Goal: Task Accomplishment & Management: Complete application form

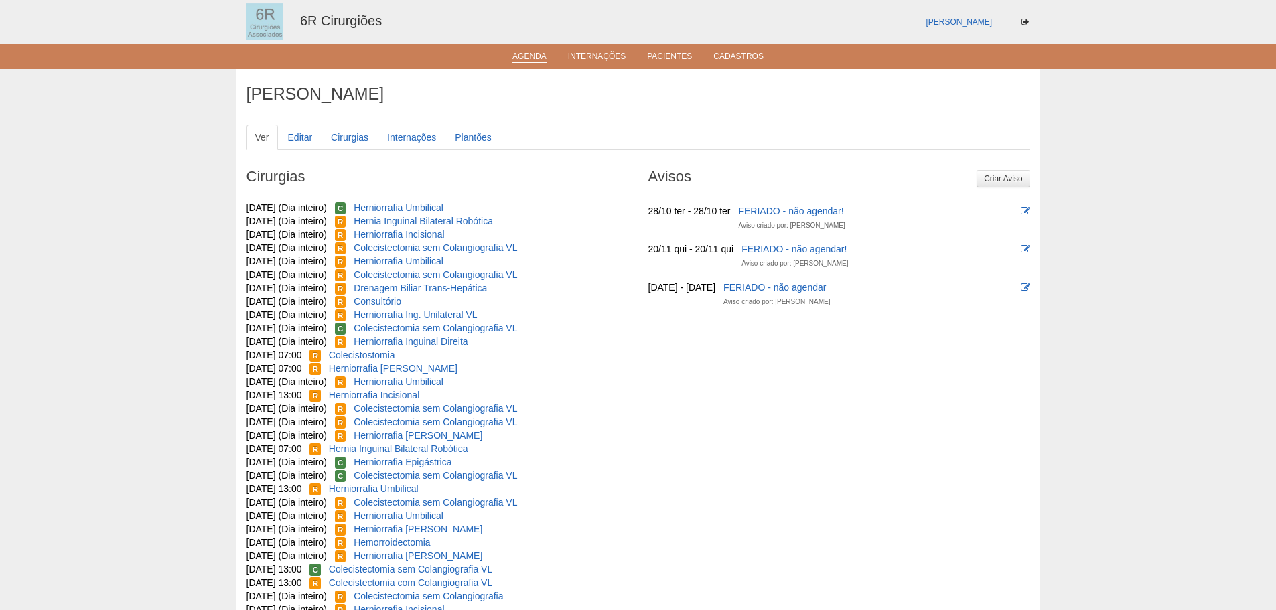
click at [514, 62] on link "Agenda" at bounding box center [529, 57] width 34 height 11
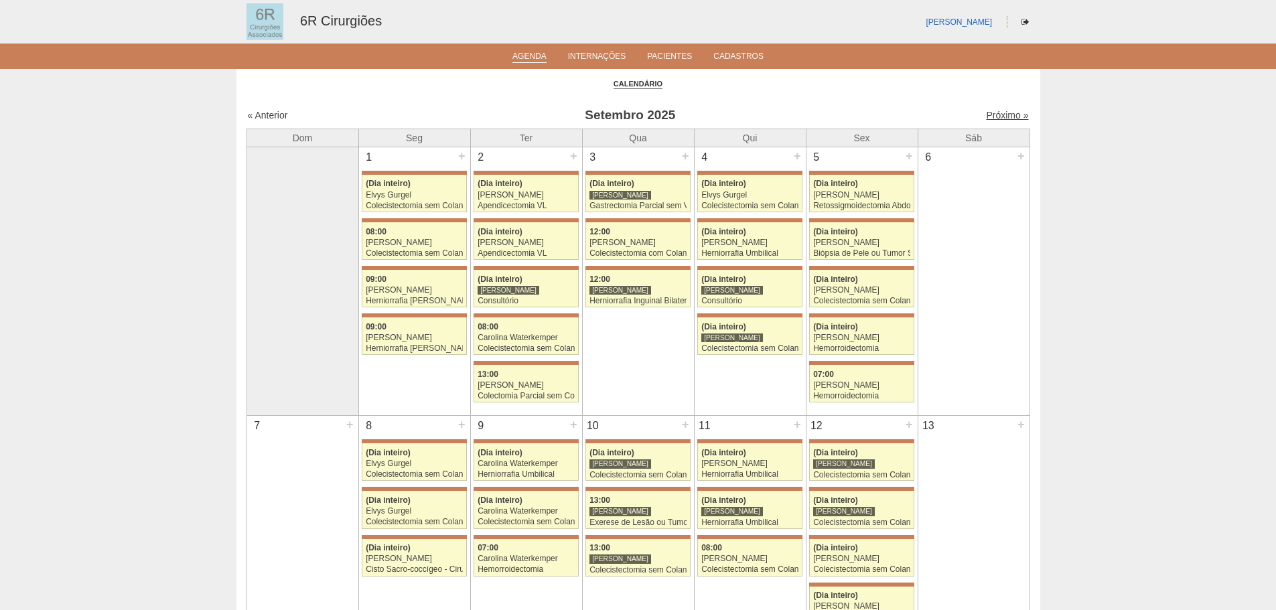
click at [1004, 121] on link "Próximo »" at bounding box center [1007, 115] width 42 height 11
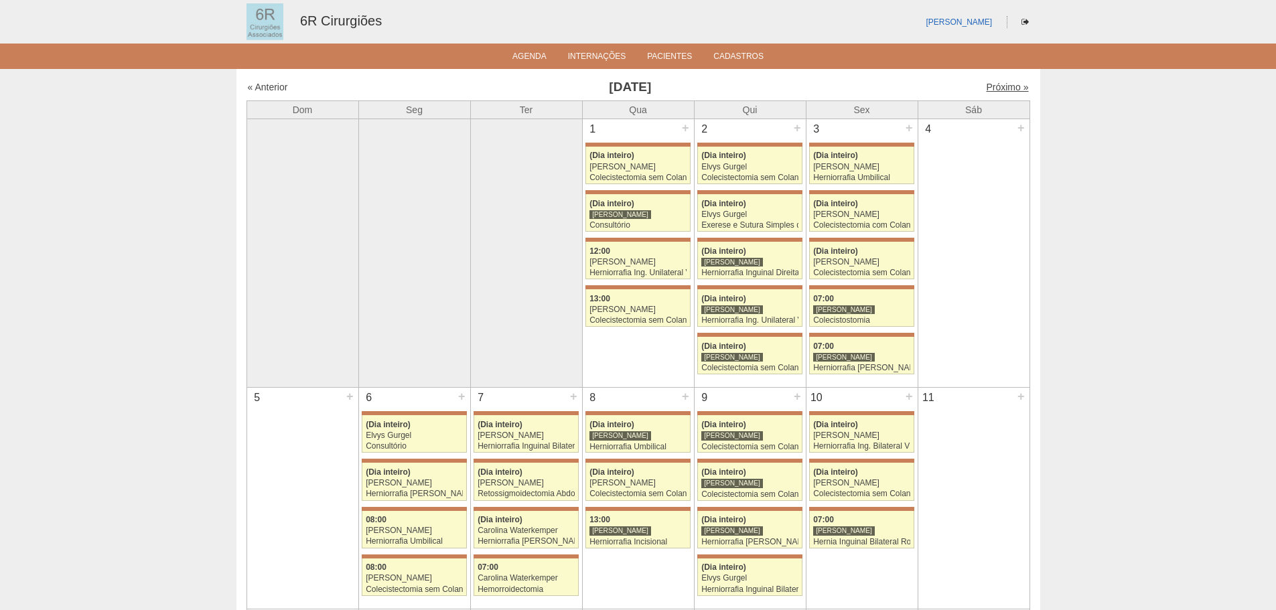
click at [988, 85] on link "Próximo »" at bounding box center [1007, 87] width 42 height 11
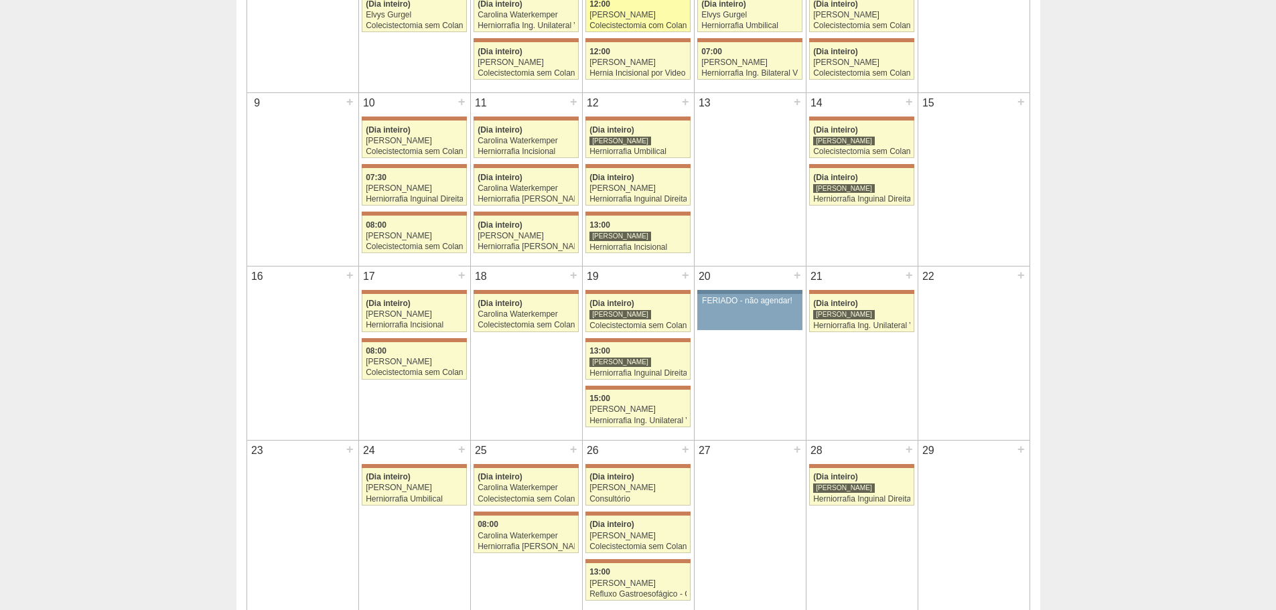
scroll to position [268, 0]
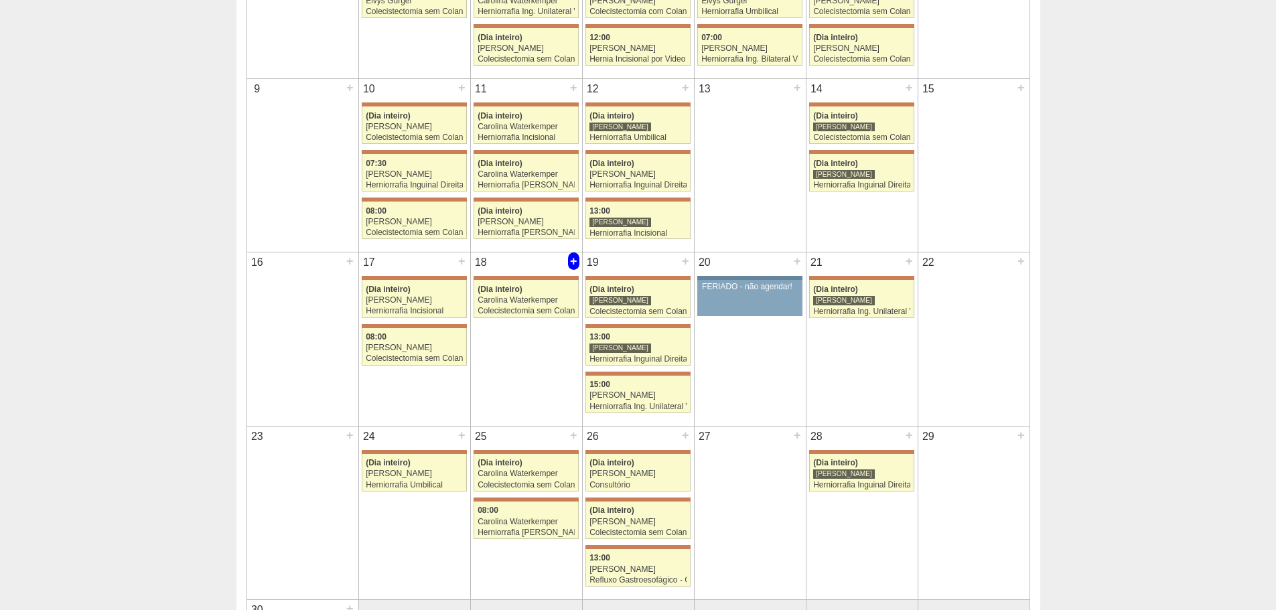
click at [569, 258] on div "+" at bounding box center [573, 260] width 11 height 17
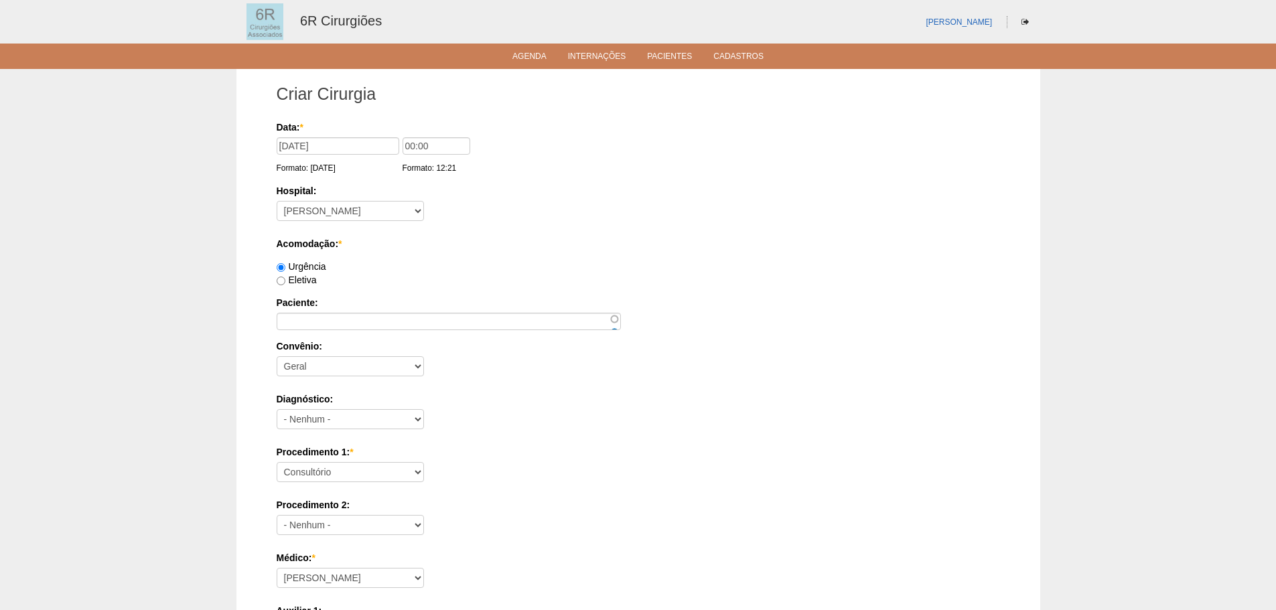
click at [309, 280] on label "Eletiva" at bounding box center [297, 280] width 40 height 11
click at [285, 280] on input "Eletiva" at bounding box center [281, 281] width 9 height 9
radio input "true"
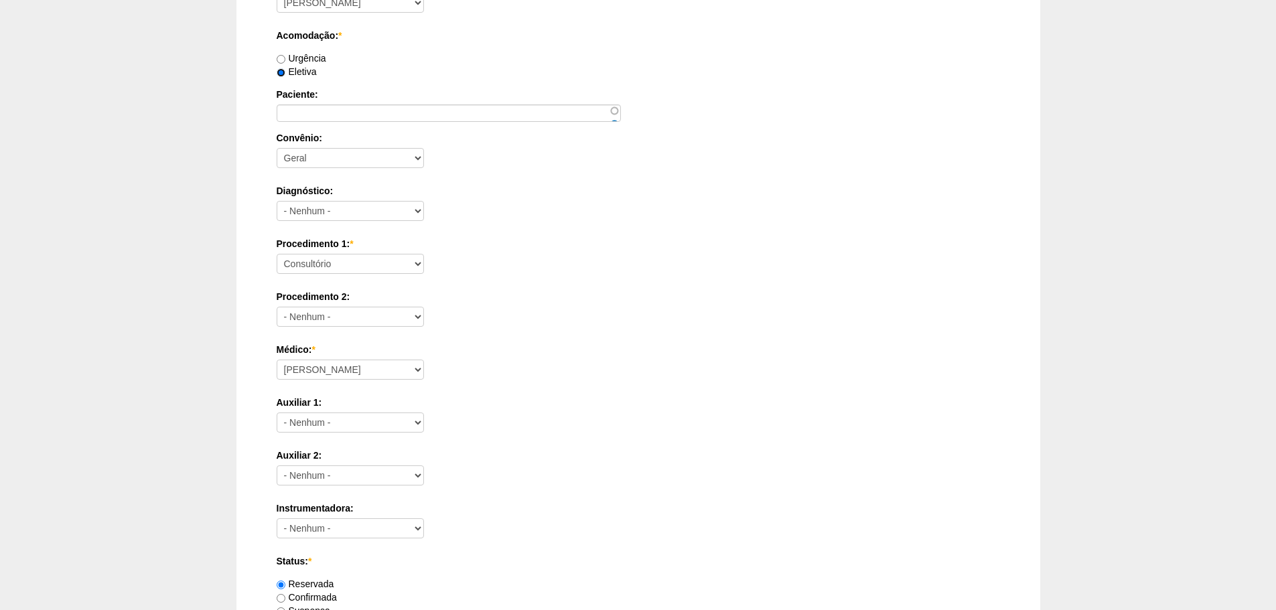
scroll to position [134, 0]
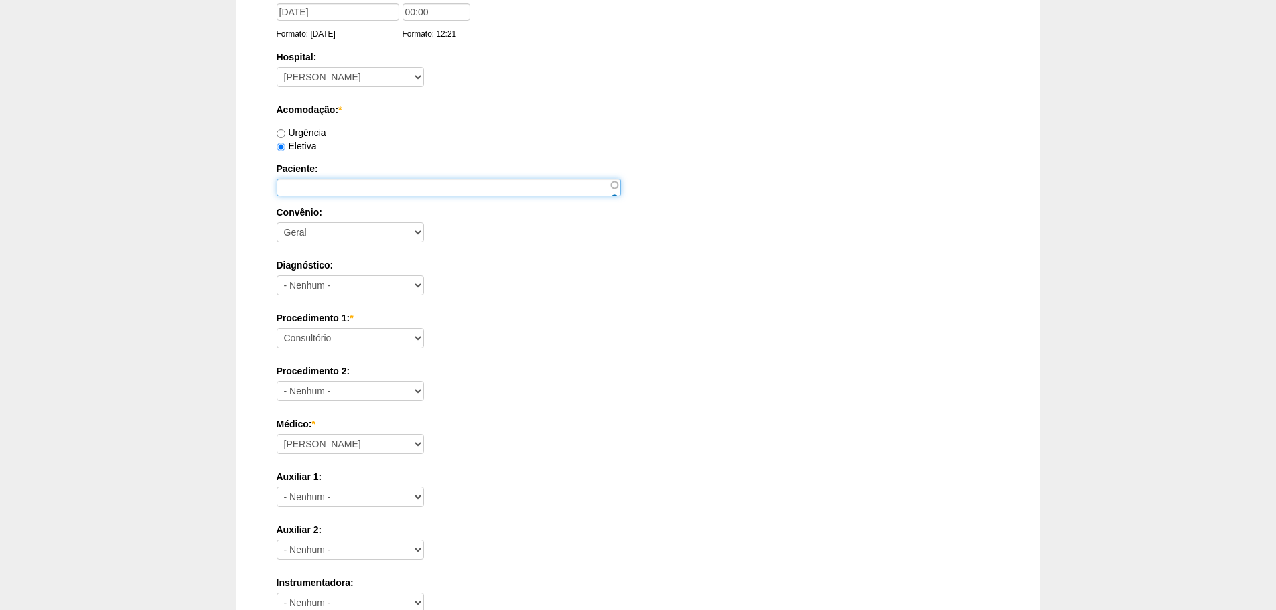
click at [369, 186] on input "Paciente:" at bounding box center [449, 187] width 344 height 17
paste input "ODAIR PEZZO"
type input "ODAIR PEZZO"
click at [331, 350] on div "Procedimento 1: * Consultório Abscesso Hepático - Drenagem Abscesso perianal Am…" at bounding box center [638, 333] width 723 height 44
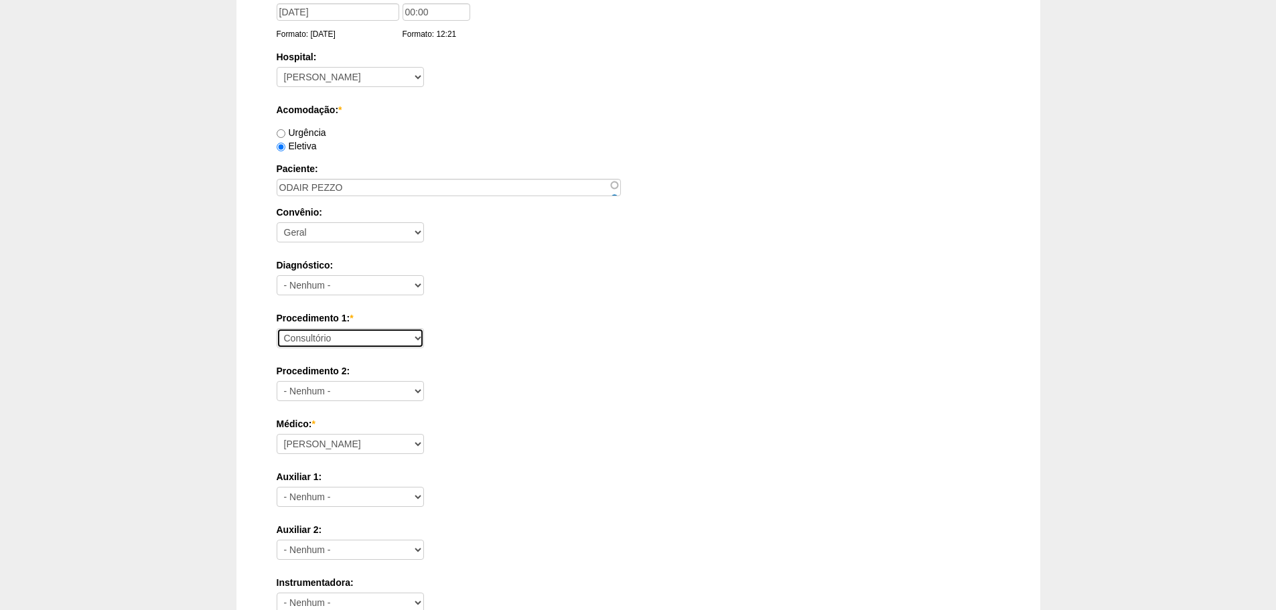
click at [344, 333] on select "Consultório Abscesso Hepático - Drenagem Abscesso perianal Amputação Abdômino P…" at bounding box center [350, 338] width 147 height 20
select select "66573"
click at [277, 328] on select "Consultório Abscesso Hepático - Drenagem Abscesso perianal Amputação Abdômino P…" at bounding box center [350, 338] width 147 height 20
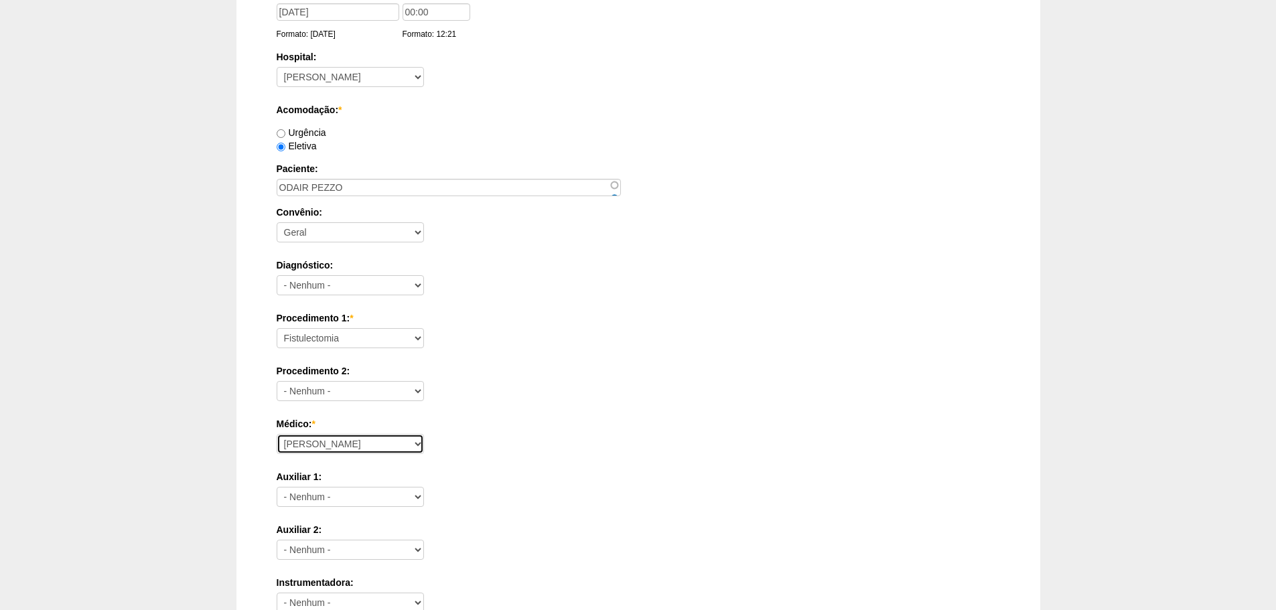
click at [343, 445] on select "Aline Zanon Bariatricas Bruno Bulisani Bruno Oliveira Carolina Waterkemper Elvy…" at bounding box center [350, 444] width 147 height 20
select select "69"
click at [277, 434] on select "Aline Zanon Bariatricas Bruno Bulisani Bruno Oliveira Carolina Waterkemper Elvy…" at bounding box center [350, 444] width 147 height 20
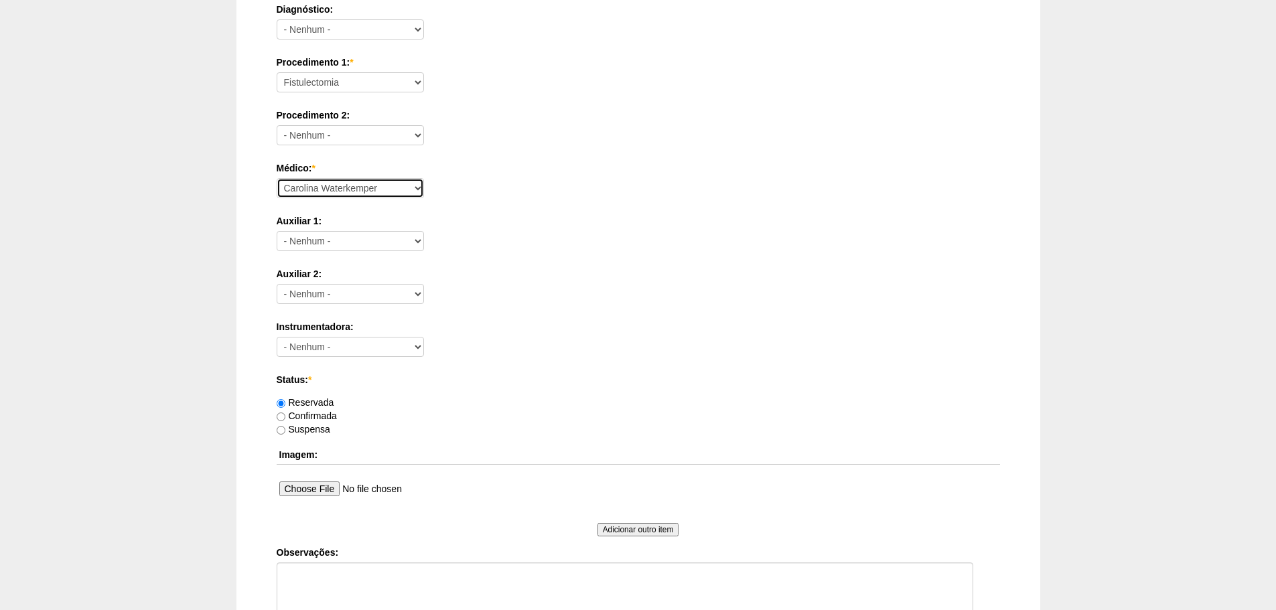
scroll to position [585, 0]
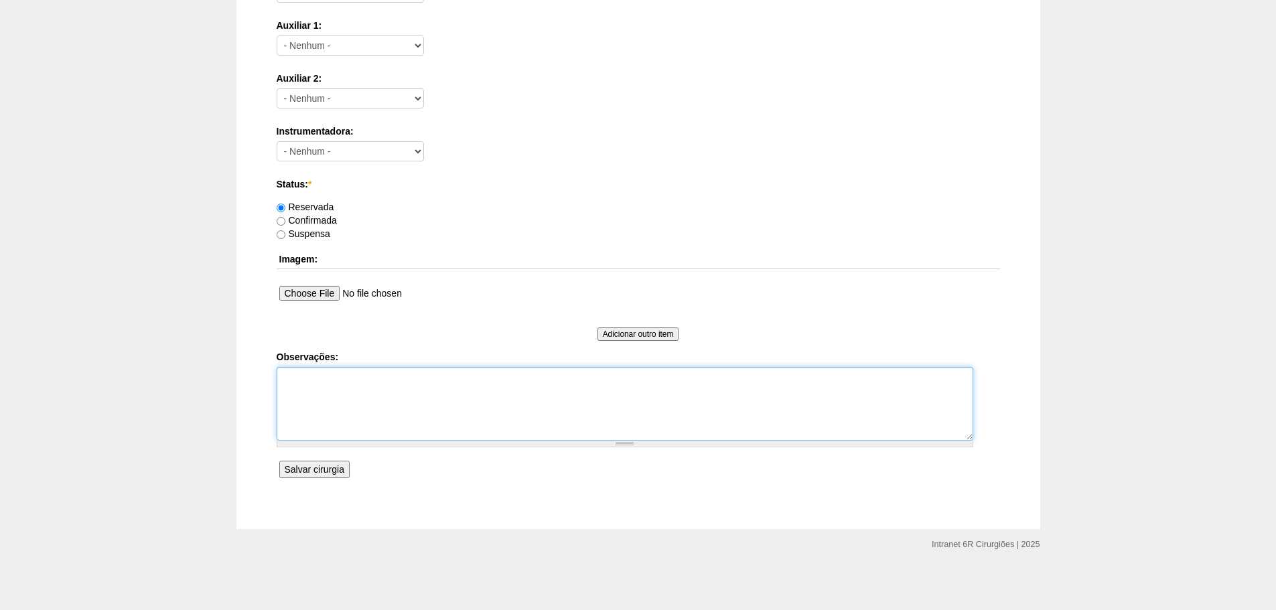
click at [430, 423] on textarea "Observações:" at bounding box center [625, 404] width 696 height 74
paste textarea "EXPLORAÇÃO PERIANAL SOB RAQUIANESTESIA"
type textarea "DRA MARILIA EXPLORAÇÃO PERIANAL SOB RAQUIANESTESIA APOS SD DE FOURNIER ASA 2, B…"
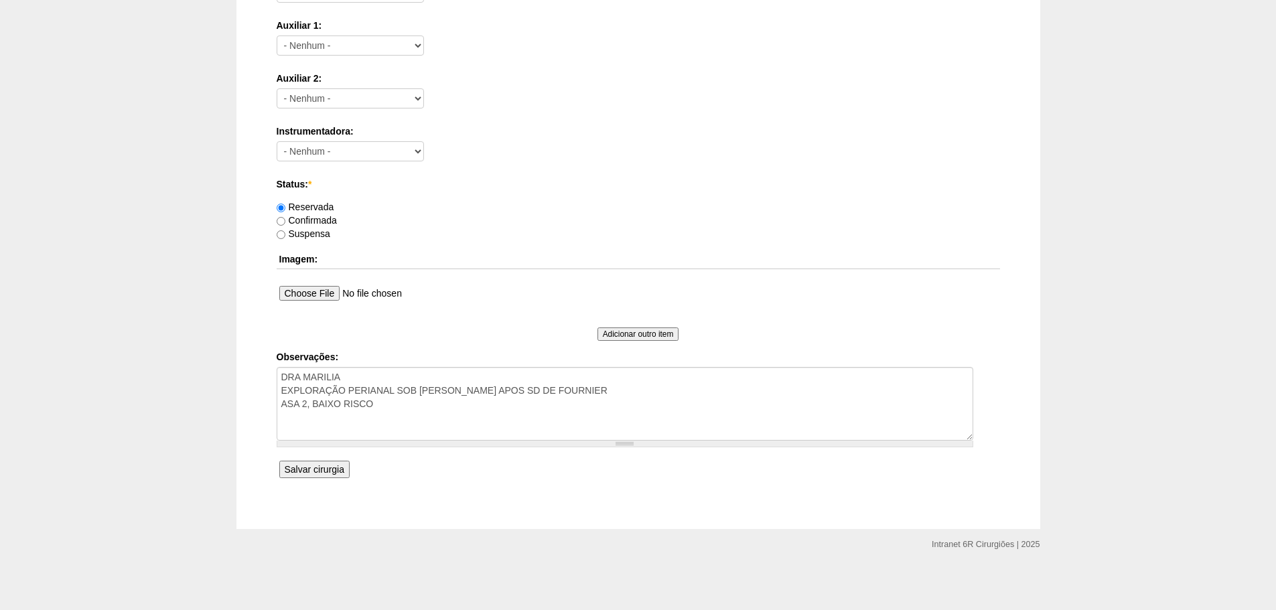
click at [317, 478] on input "Salvar cirurgia" at bounding box center [314, 469] width 70 height 17
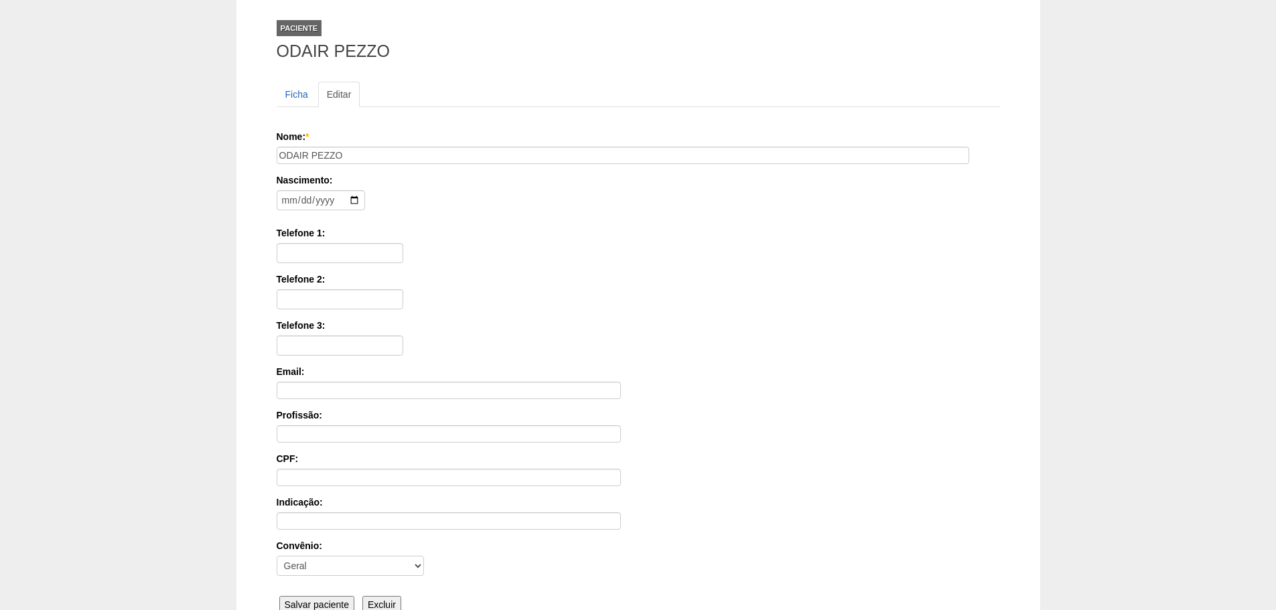
scroll to position [208, 0]
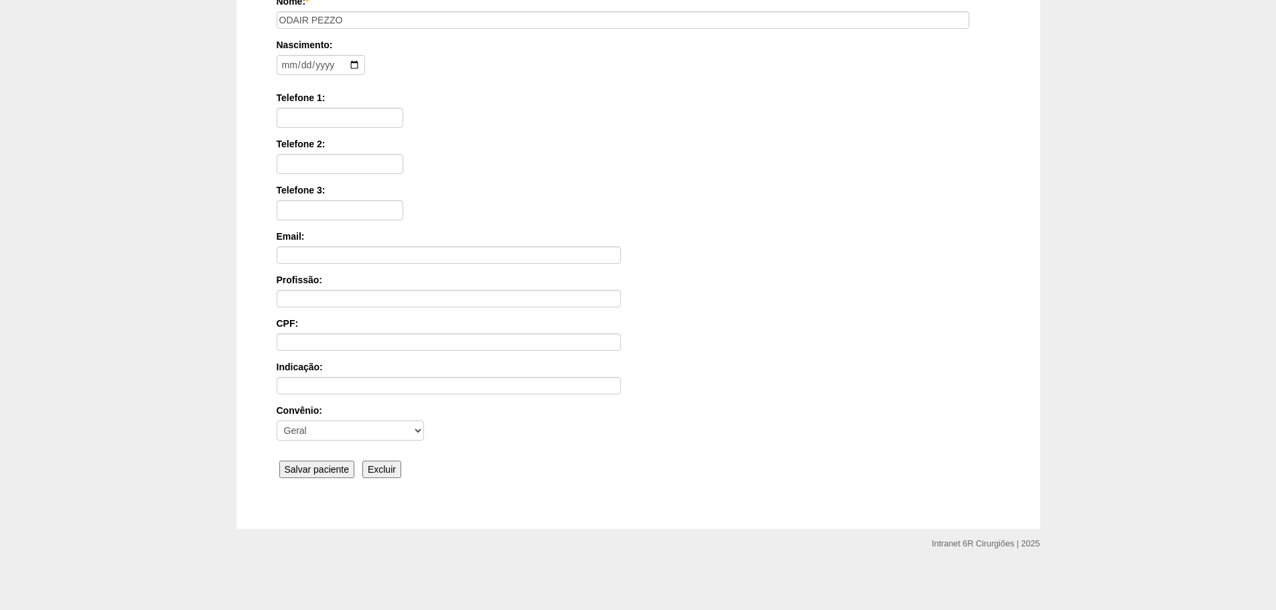
click at [351, 475] on input "Salvar paciente" at bounding box center [317, 469] width 76 height 17
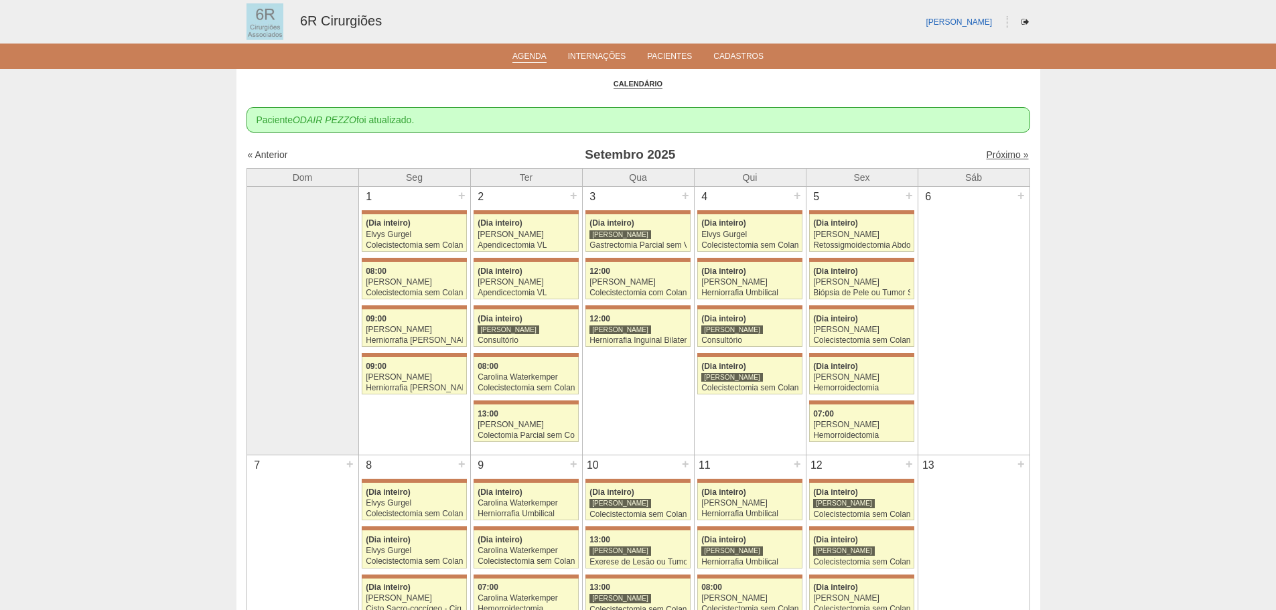
click at [998, 149] on link "Próximo »" at bounding box center [1007, 154] width 42 height 11
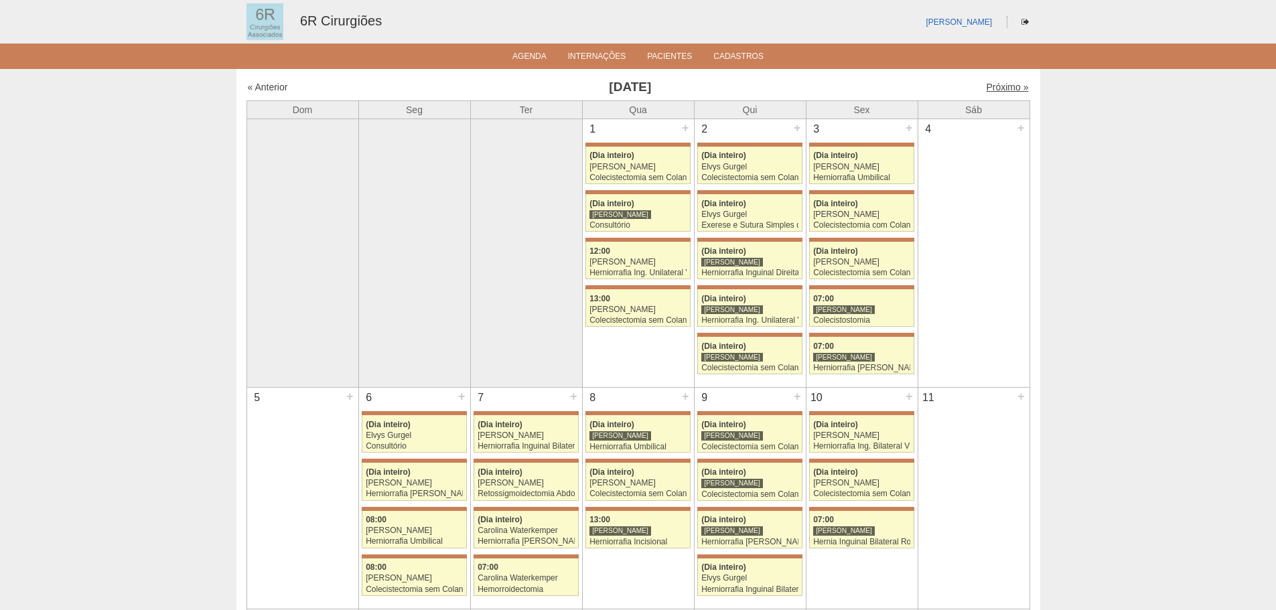
click at [1006, 92] on link "Próximo »" at bounding box center [1007, 87] width 42 height 11
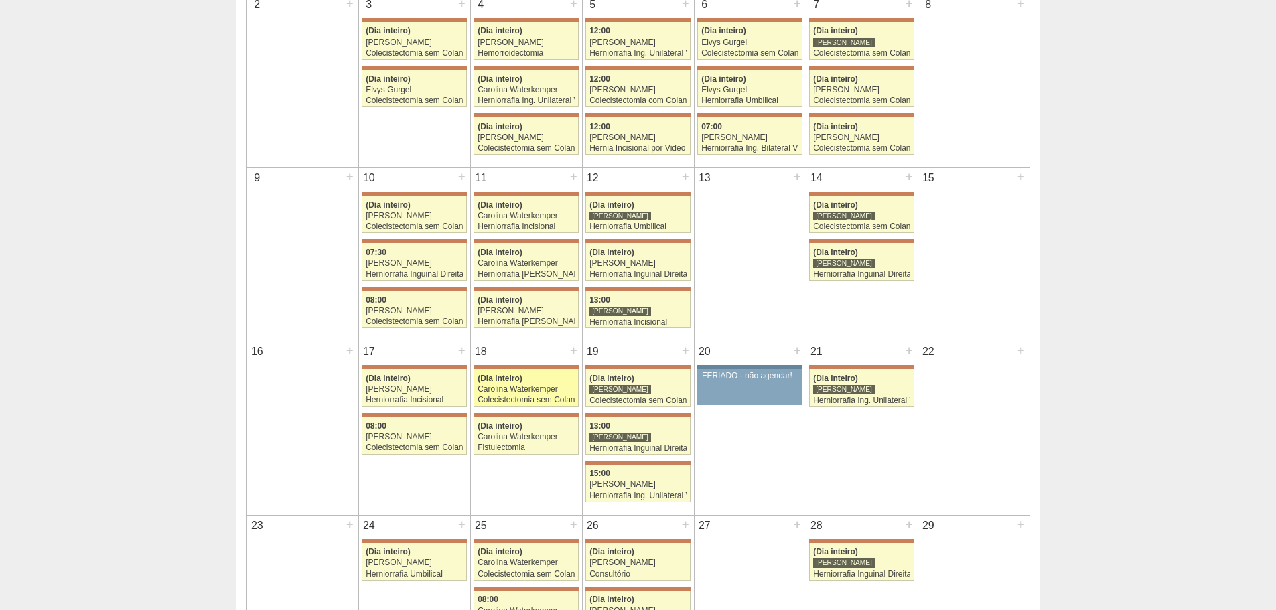
scroll to position [201, 0]
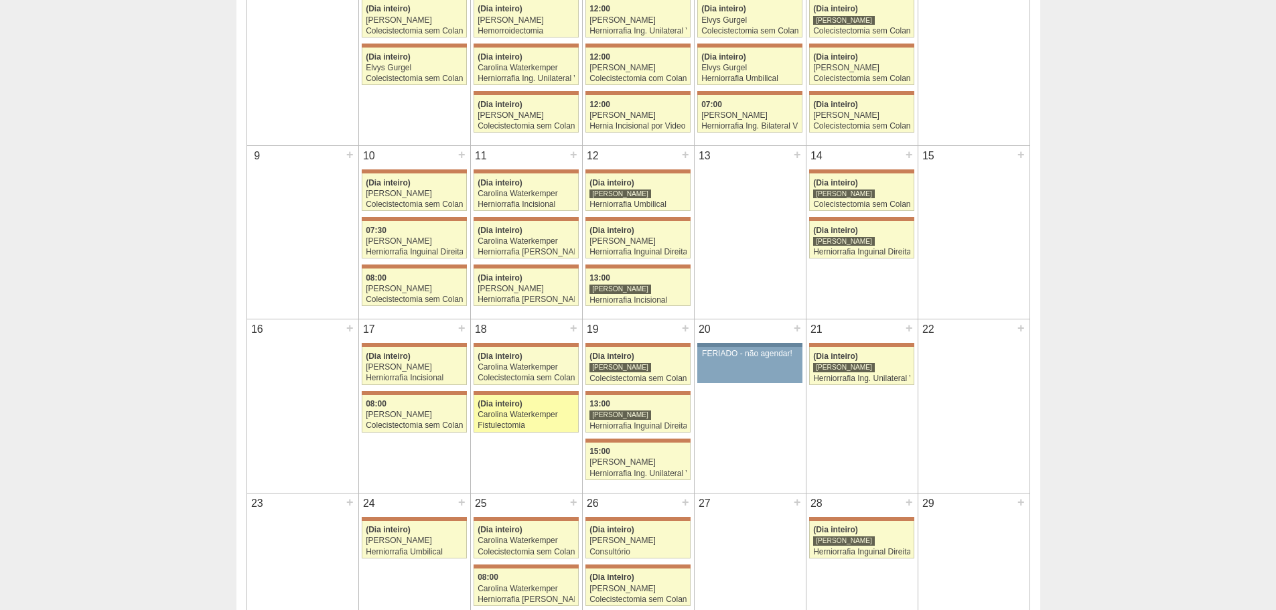
click at [536, 408] on div "(Dia inteiro)" at bounding box center [525, 404] width 97 height 9
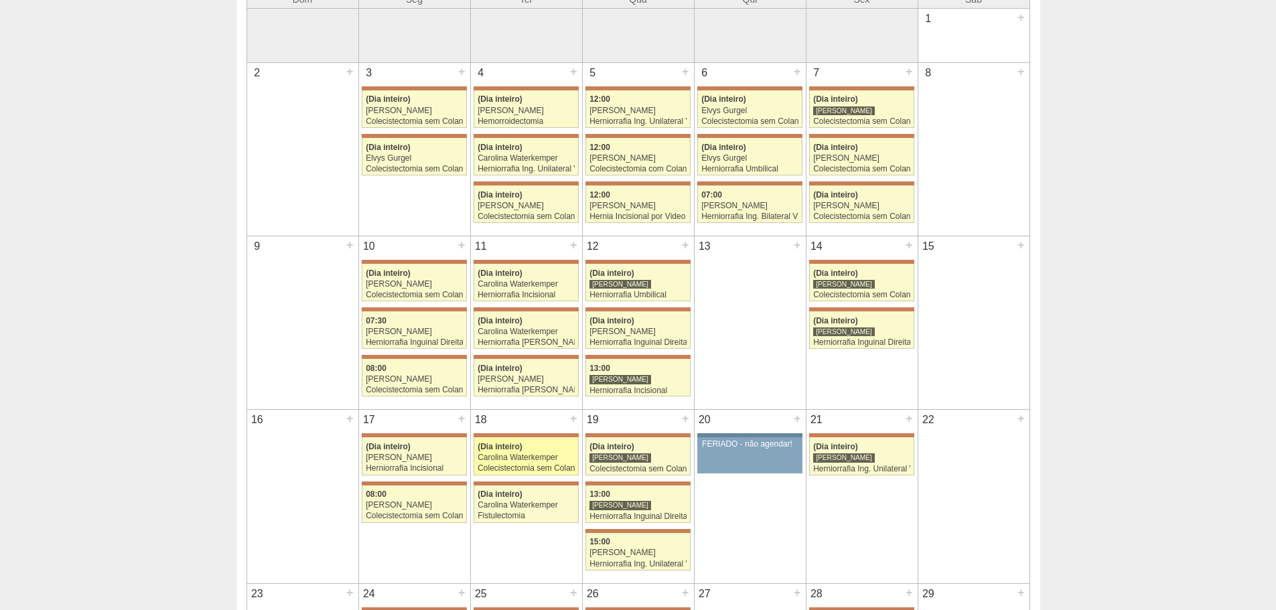
scroll to position [134, 0]
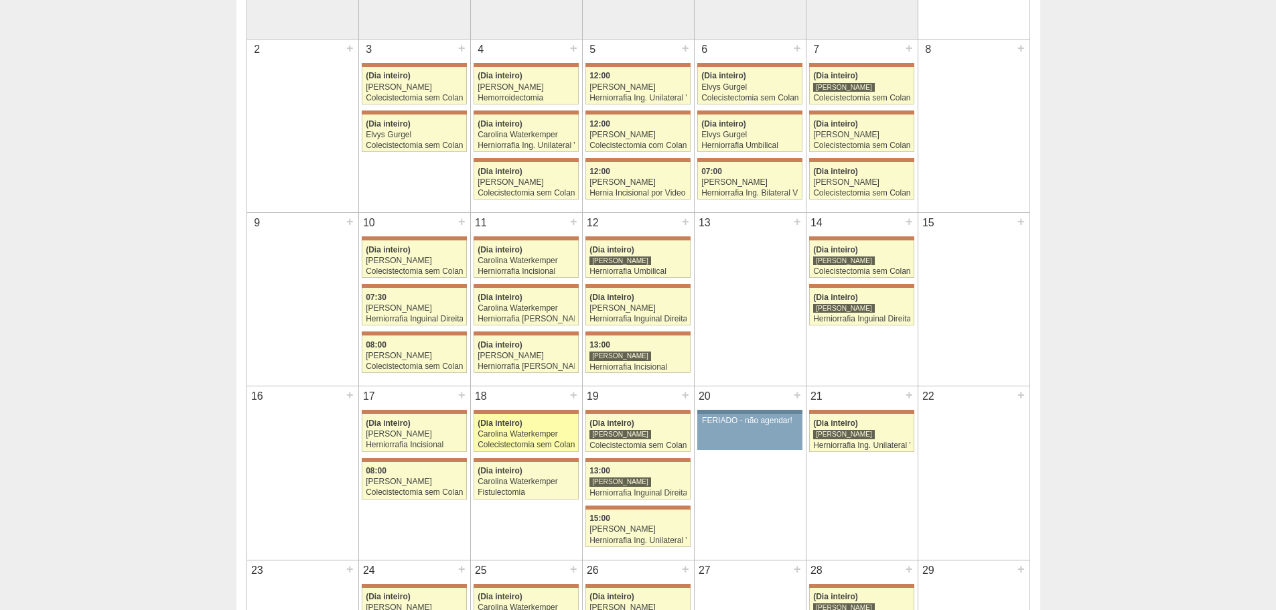
click at [538, 437] on div "Carolina Waterkemper" at bounding box center [525, 434] width 97 height 9
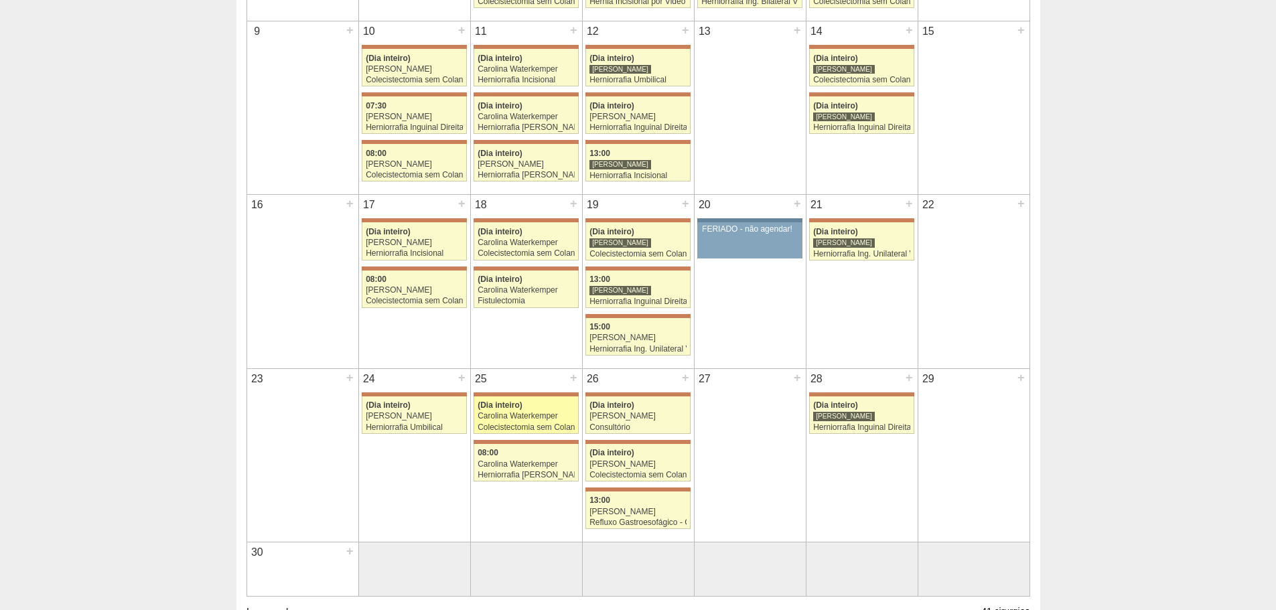
scroll to position [335, 0]
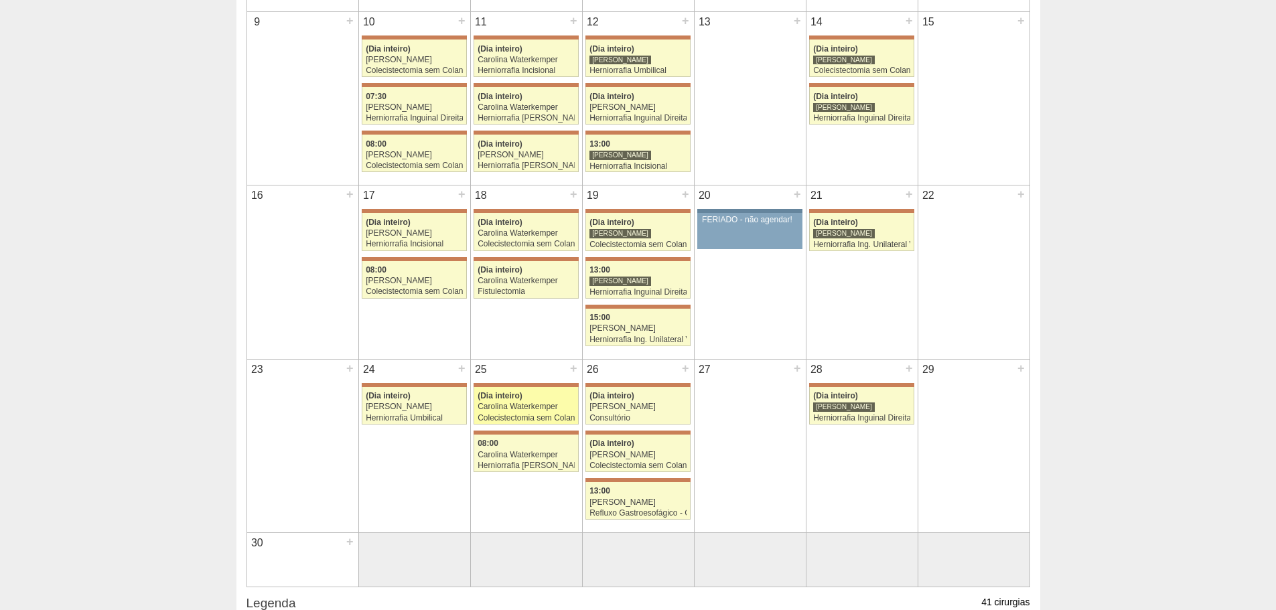
click at [540, 409] on div "Carolina Waterkemper" at bounding box center [525, 406] width 97 height 9
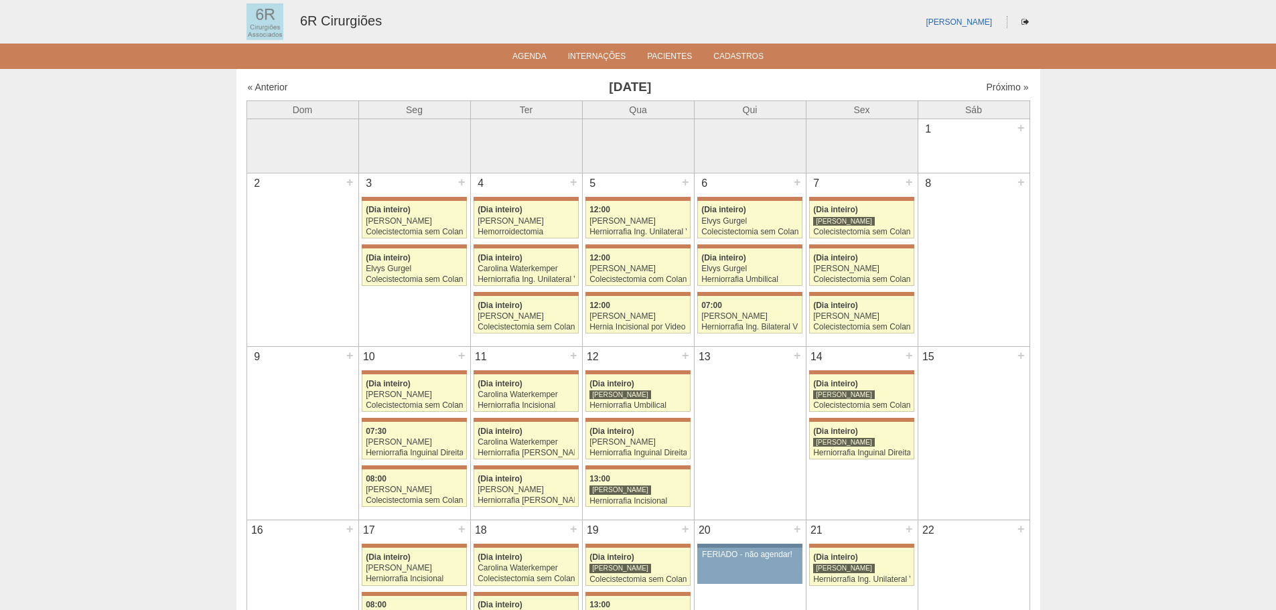
scroll to position [335, 0]
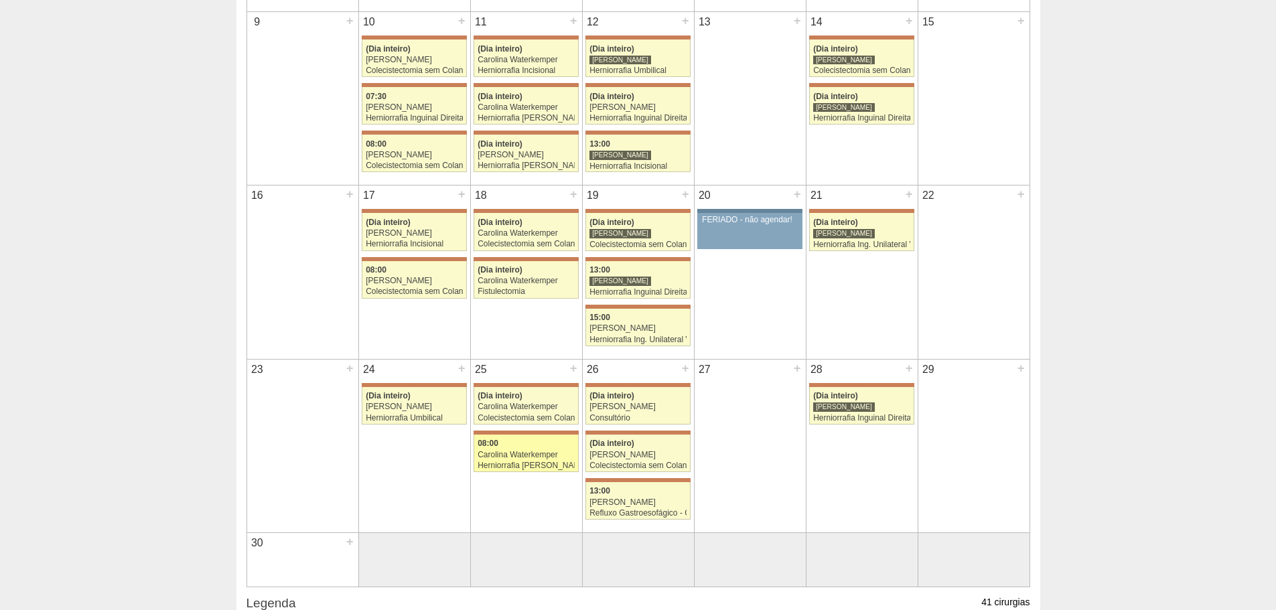
click at [501, 457] on div "Carolina Waterkemper" at bounding box center [525, 455] width 97 height 9
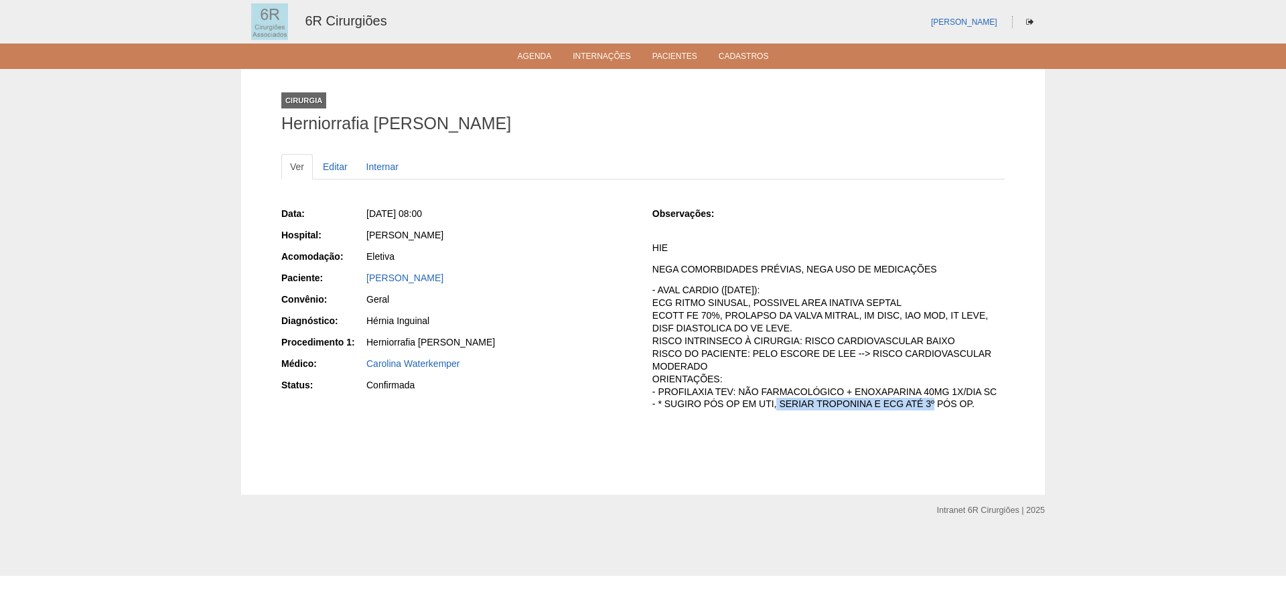
drag, startPoint x: 758, startPoint y: 404, endPoint x: 917, endPoint y: 418, distance: 159.9
click at [917, 418] on div "Observações: HIE NEGA COMORBIDADES PRÉVIAS, NEGA USO DE MEDICAÇÕES - AVAL CARDI…" at bounding box center [828, 313] width 352 height 212
click at [968, 418] on div "Observações: HIE NEGA COMORBIDADES PRÉVIAS, NEGA USO DE MEDICAÇÕES - AVAL CARDI…" at bounding box center [828, 313] width 352 height 212
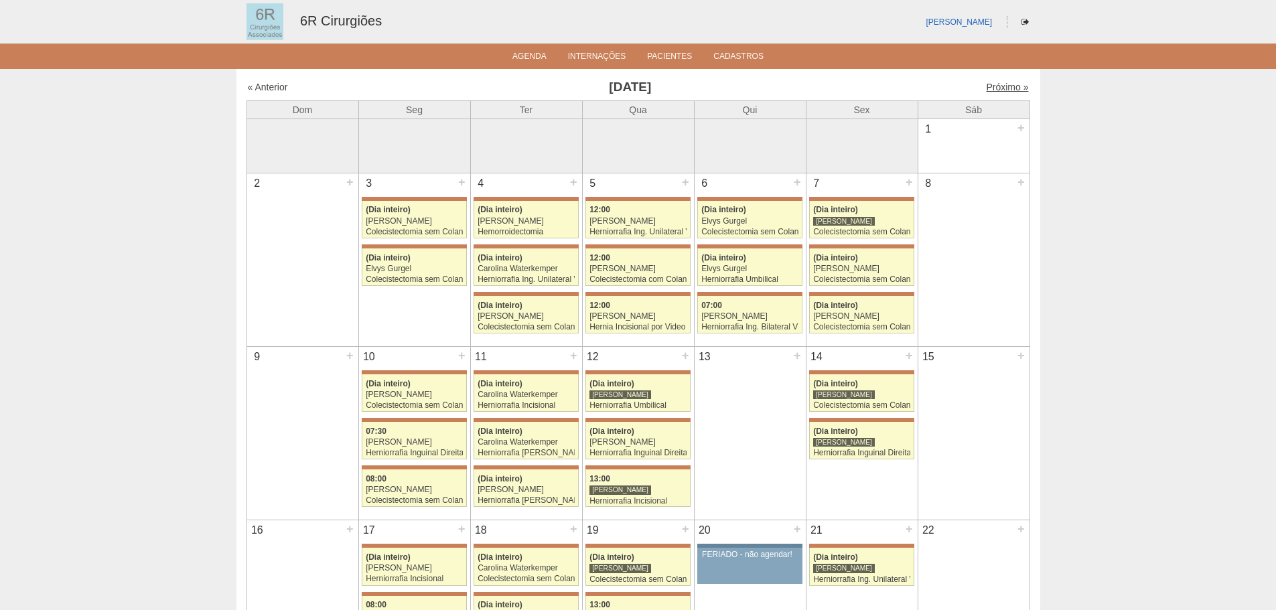
click at [998, 88] on link "Próximo »" at bounding box center [1007, 87] width 42 height 11
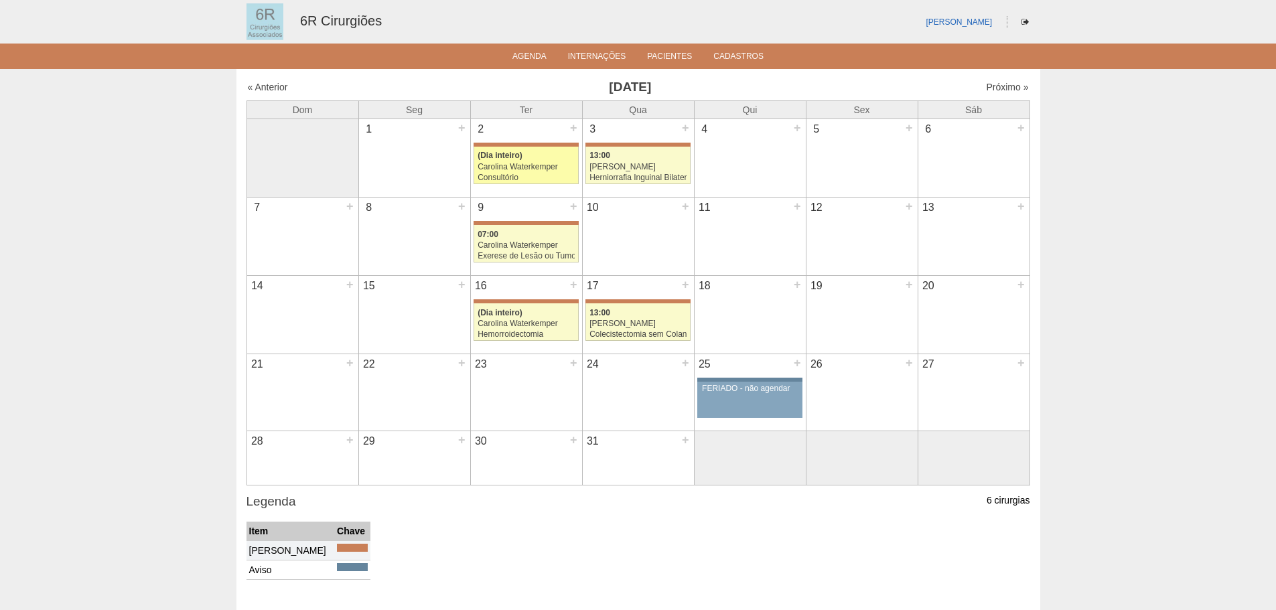
click at [549, 159] on div "(Dia inteiro)" at bounding box center [525, 155] width 97 height 9
click at [565, 128] on div "2 +" at bounding box center [526, 129] width 111 height 21
click at [569, 127] on div "+" at bounding box center [573, 127] width 11 height 17
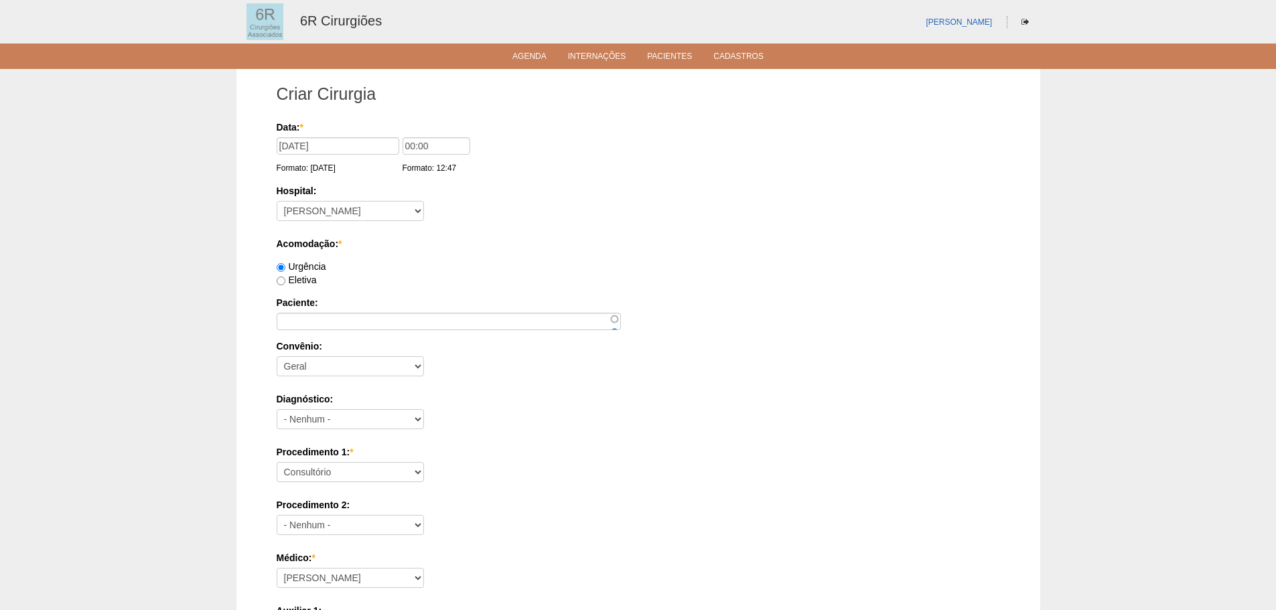
click at [304, 279] on label "Eletiva" at bounding box center [297, 280] width 40 height 11
click at [285, 279] on input "Eletiva" at bounding box center [281, 281] width 9 height 9
radio input "true"
click at [339, 315] on input "Paciente:" at bounding box center [449, 321] width 344 height 17
paste input "[PERSON_NAME]"
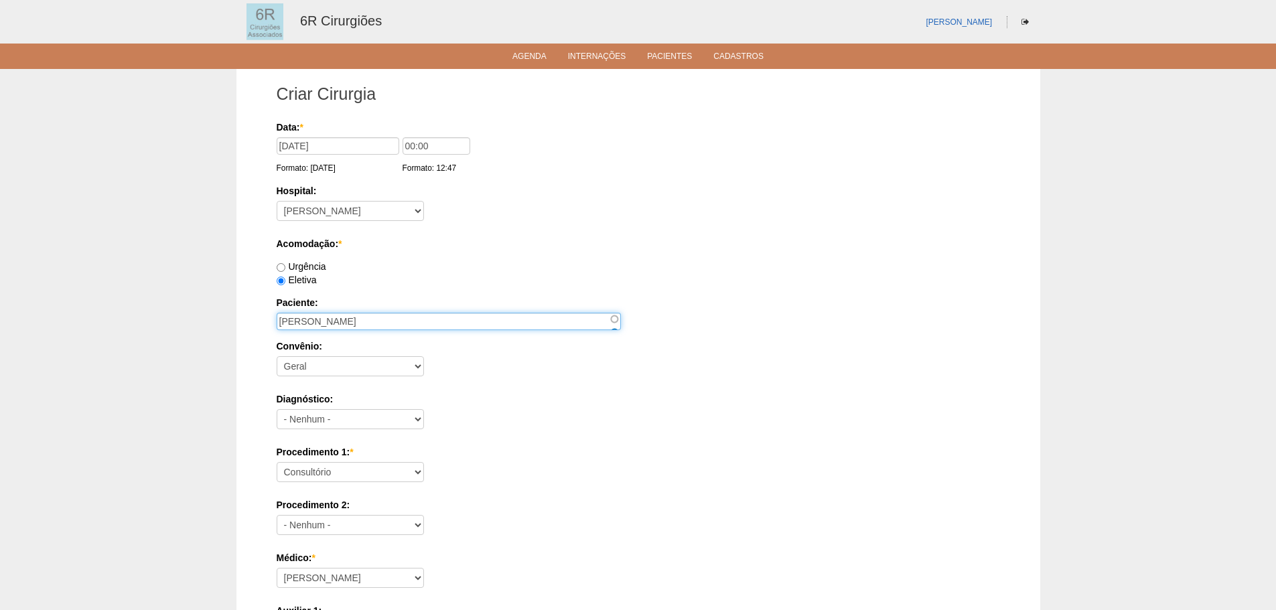
type input "PAULO MENDES DE SOUSA"
click at [323, 467] on select "Consultório Abscesso Hepático - Drenagem Abscesso perianal Amputação Abdômino P…" at bounding box center [350, 472] width 147 height 20
select select "66551"
click at [277, 462] on select "Consultório Abscesso Hepático - Drenagem Abscesso perianal Amputação Abdômino P…" at bounding box center [350, 472] width 147 height 20
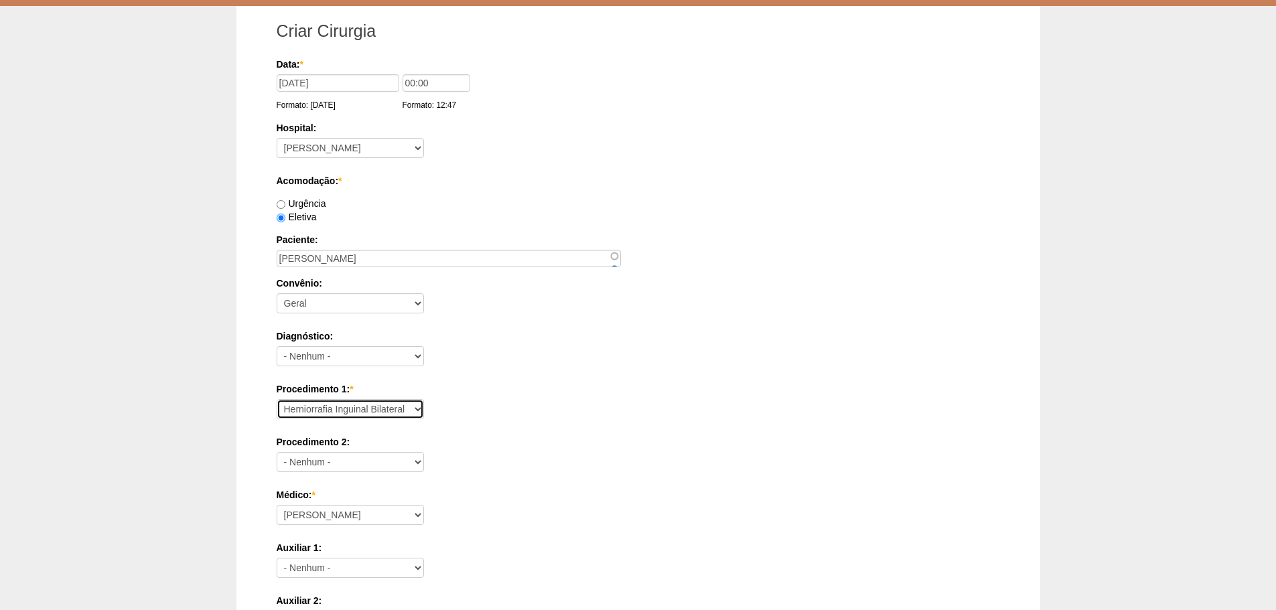
scroll to position [134, 0]
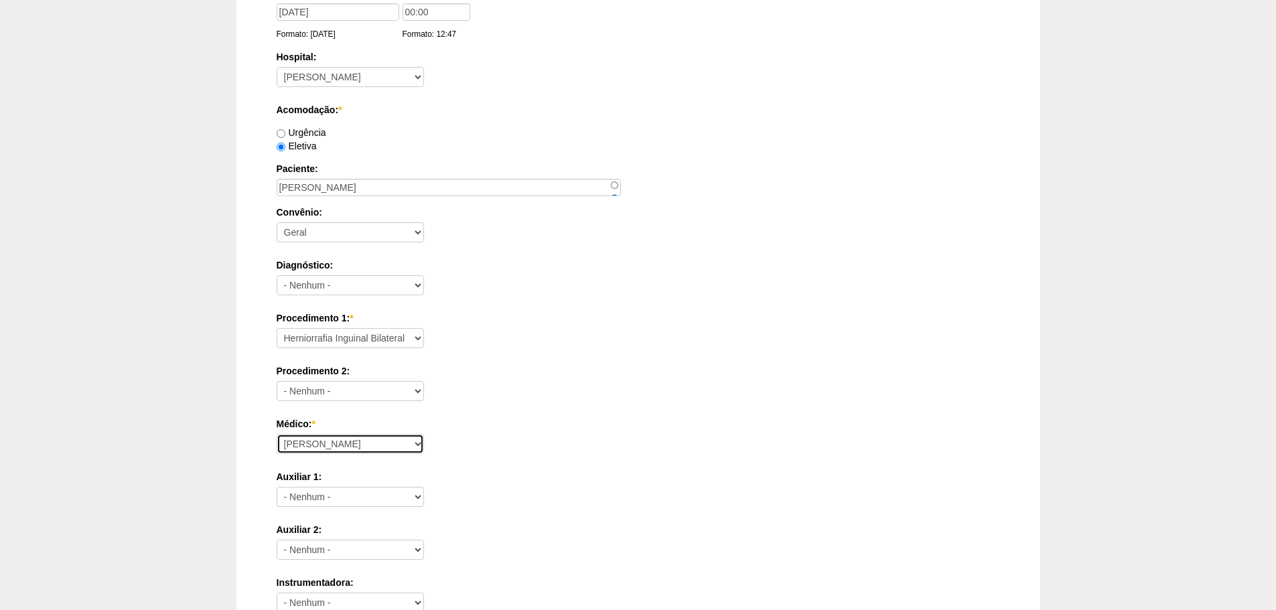
click at [347, 438] on select "Aline Zanon Bariatricas Bruno Bulisani Bruno Oliveira Carolina Waterkemper Elvy…" at bounding box center [350, 444] width 147 height 20
select select "72"
click at [277, 434] on select "Aline Zanon Bariatricas Bruno Bulisani Bruno Oliveira Carolina Waterkemper Elvy…" at bounding box center [350, 444] width 147 height 20
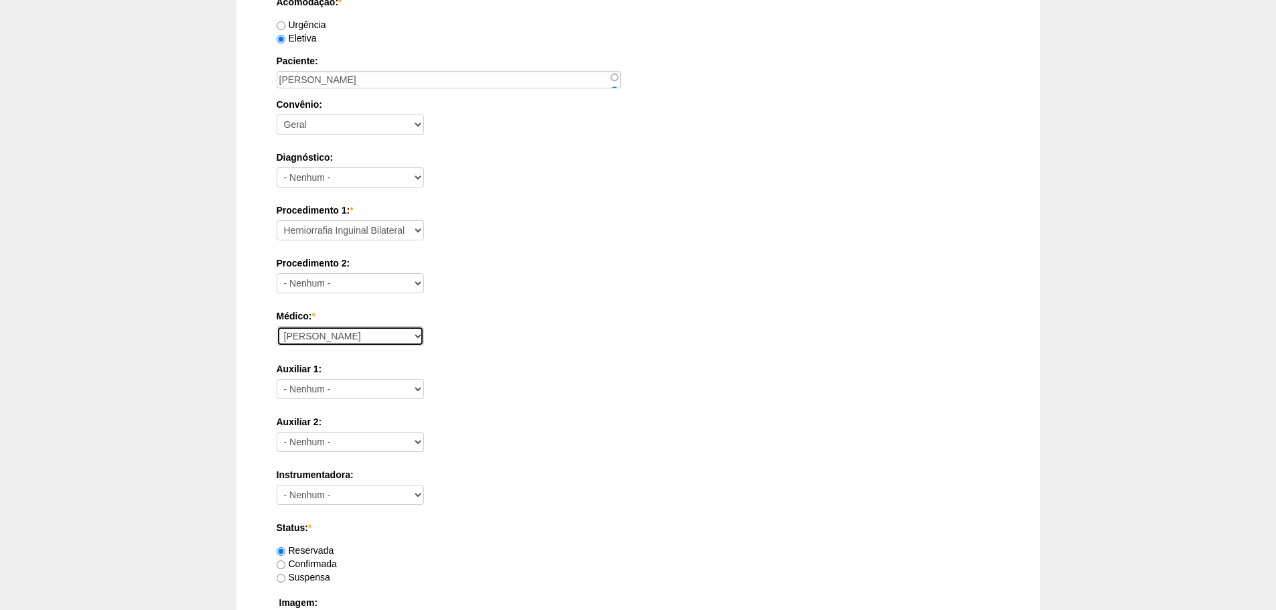
scroll to position [469, 0]
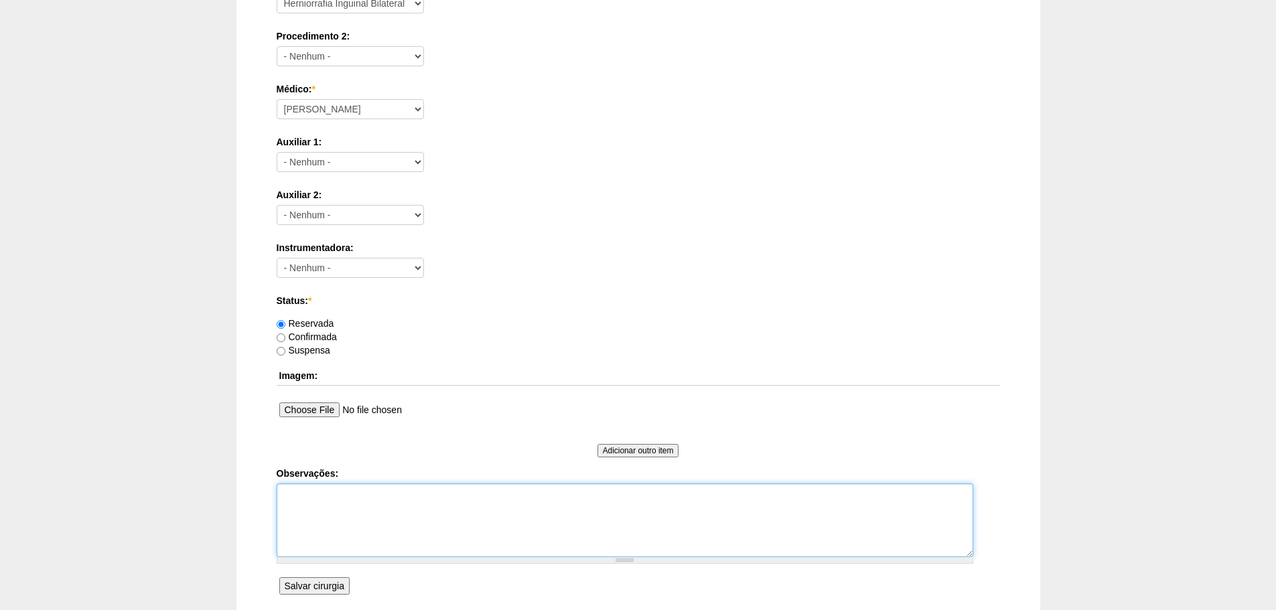
click at [394, 484] on textarea "Observações:" at bounding box center [625, 520] width 696 height 74
paste textarea "# AVALIAÇÃO PNEUMOLOGIA (26/08/25): ALTO RISCO CIRÚRGICO. UTI EM POI. FAZER PRE…"
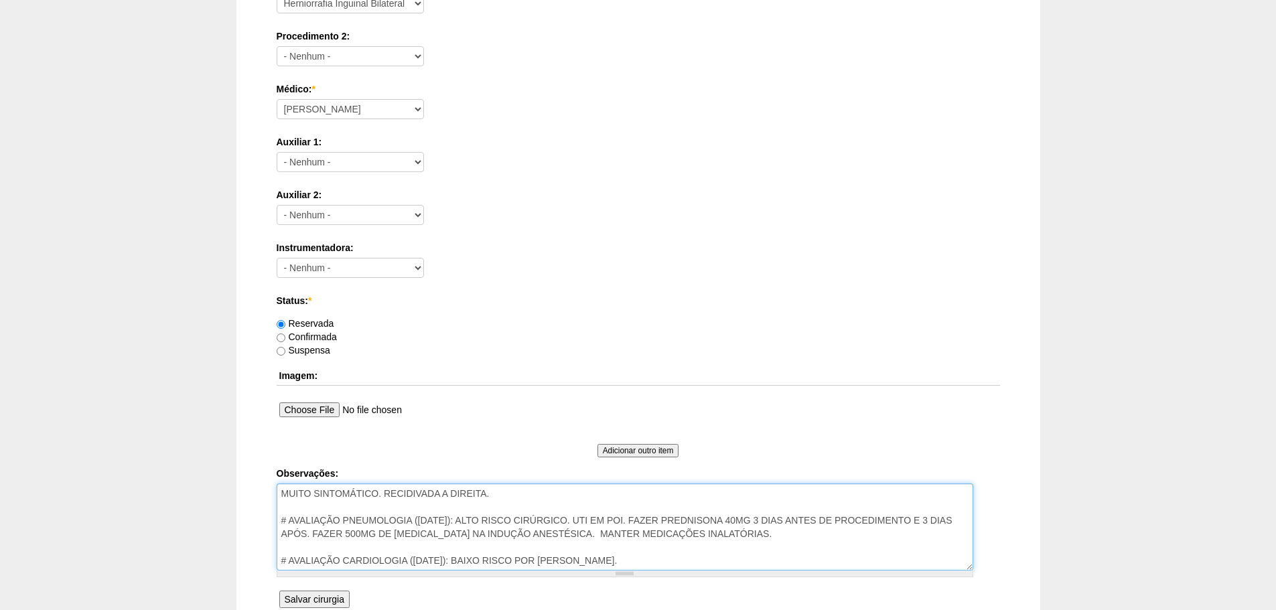
click at [410, 542] on textarea "MUITO SINTOMÁTICO. RECIDIVADA A DIREITA. # AVALIAÇÃO PNEUMOLOGIA (26/08/25): AL…" at bounding box center [625, 526] width 696 height 87
click at [439, 506] on textarea "MUITO SINTOMÁTICO. RECIDIVADA A DIREITA. # AVALIAÇÃO PNEUMOLOGIA (26/08/25): AL…" at bounding box center [625, 526] width 696 height 87
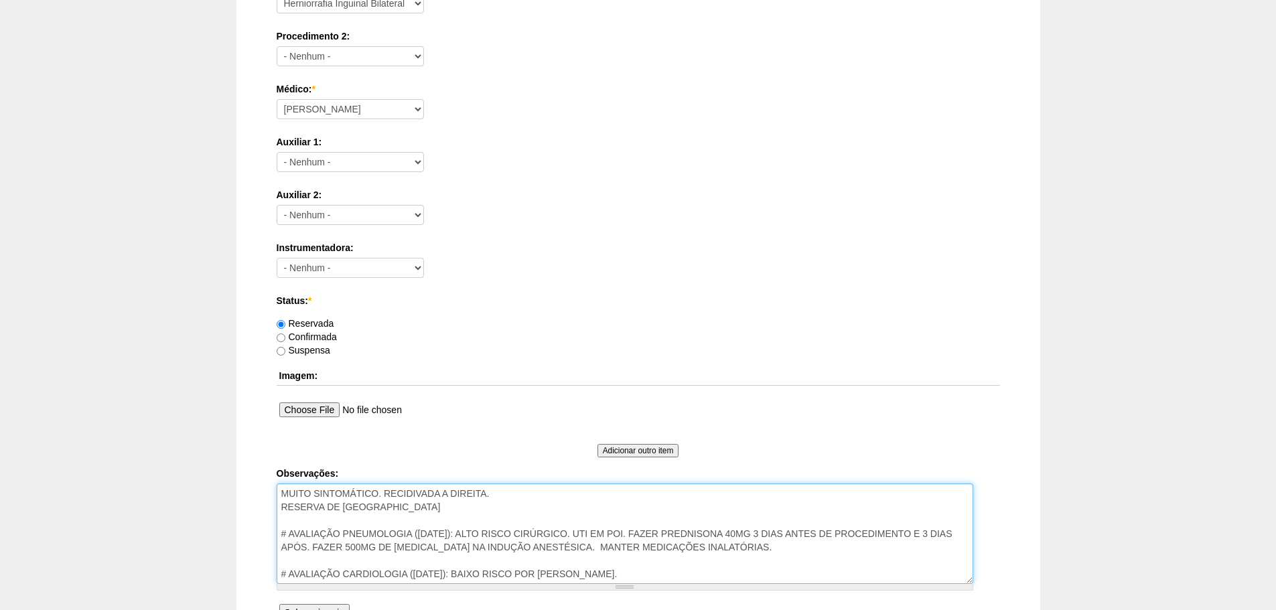
type textarea "MUITO SINTOMÁTICO. RECIDIVADA A DIREITA. RESERVA DE UTI # AVALIAÇÃO PNEUMOLOGIA…"
click at [317, 333] on label "Confirmada" at bounding box center [307, 336] width 60 height 11
click at [285, 333] on input "Confirmada" at bounding box center [281, 337] width 9 height 9
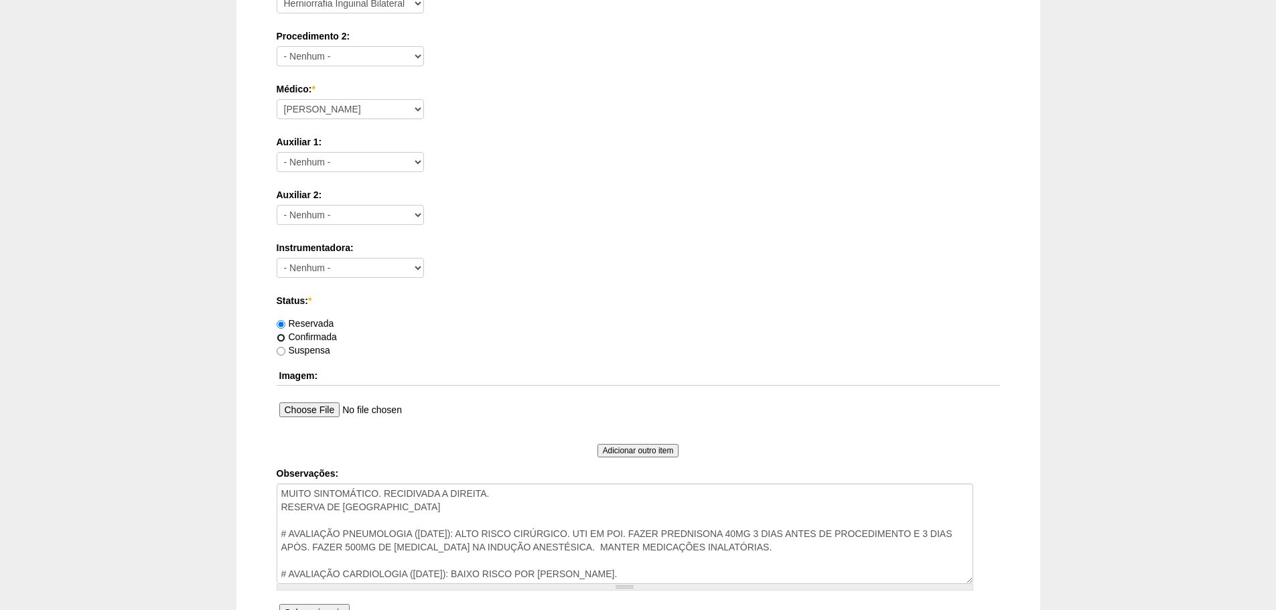
radio input "true"
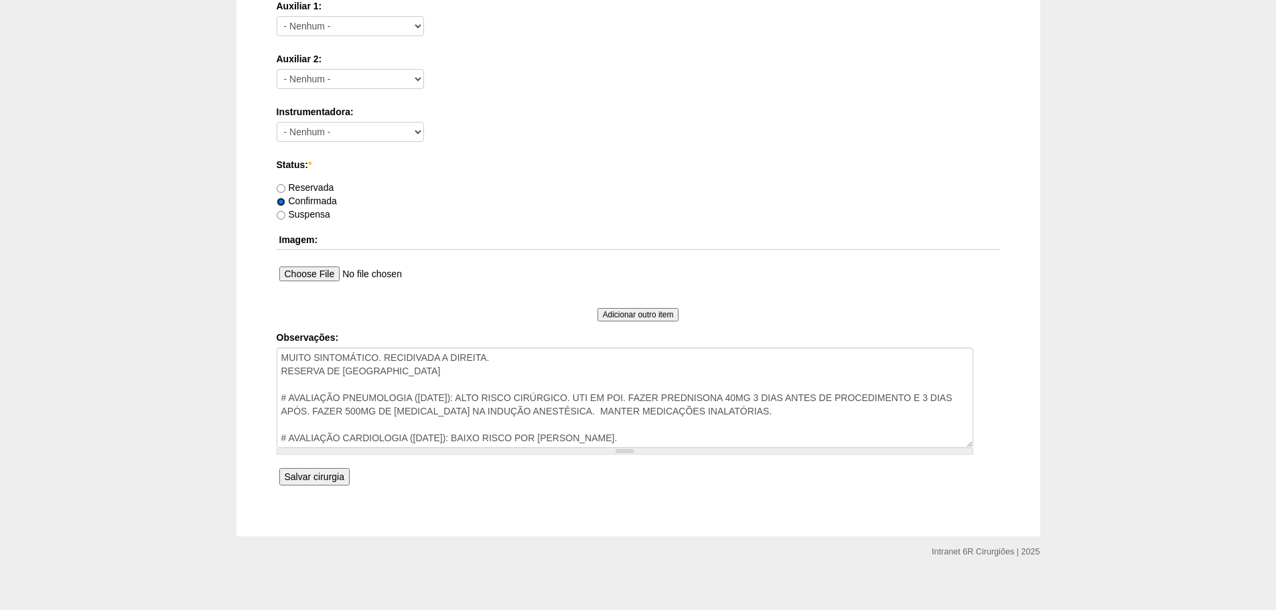
scroll to position [612, 0]
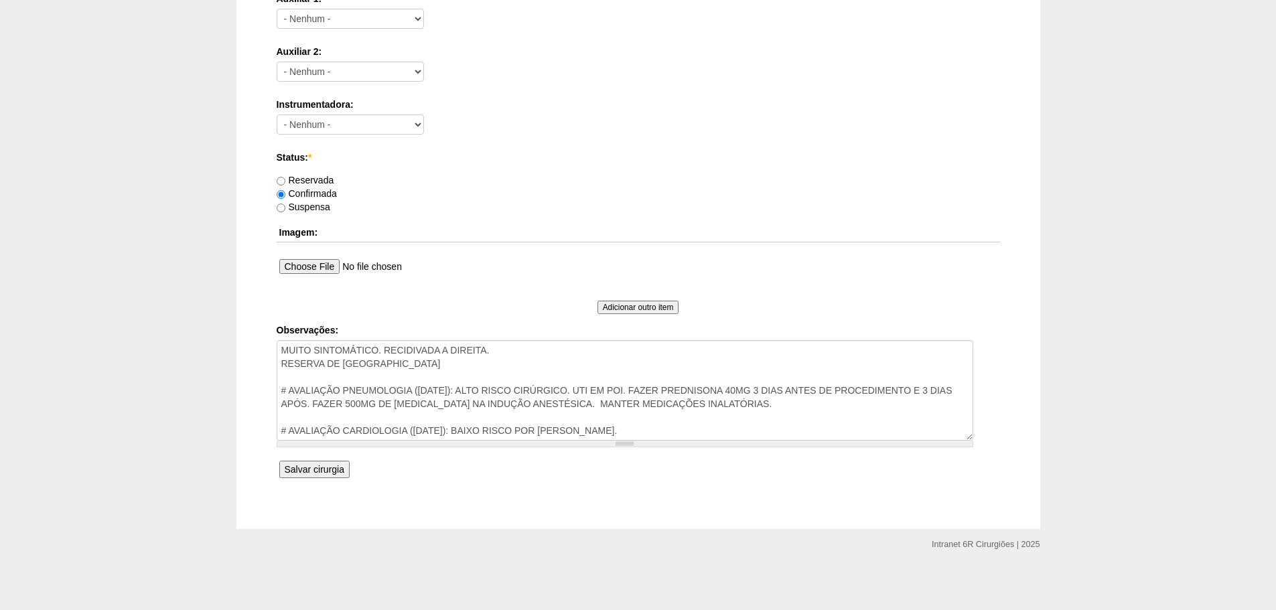
click at [321, 471] on input "Salvar cirurgia" at bounding box center [314, 469] width 70 height 17
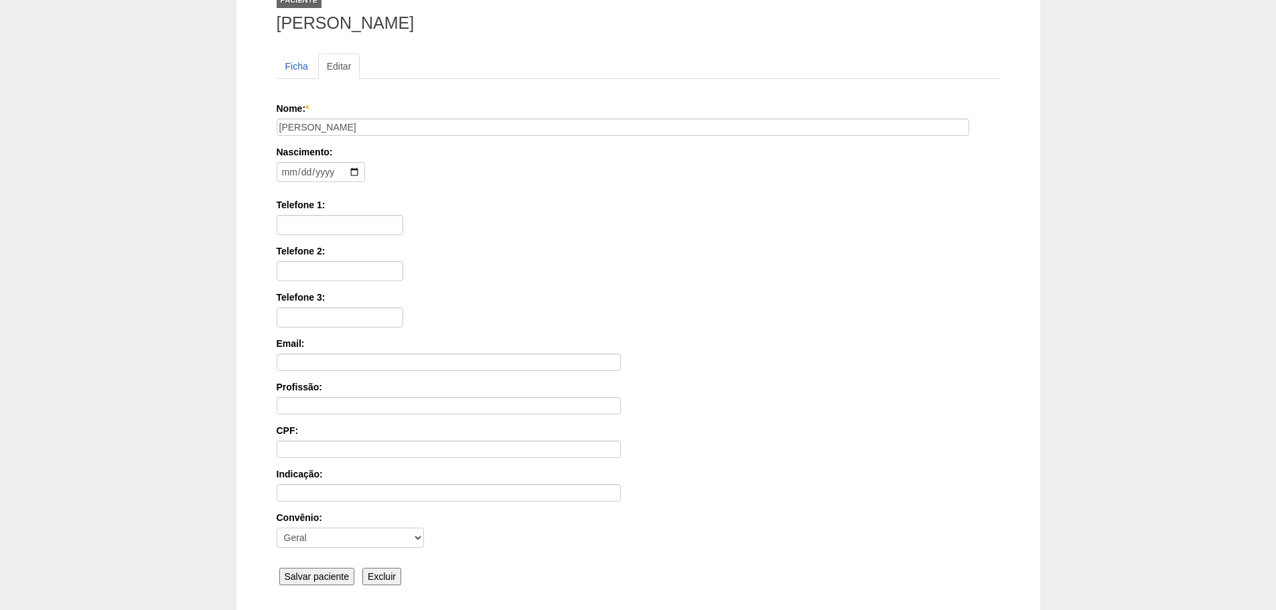
scroll to position [208, 0]
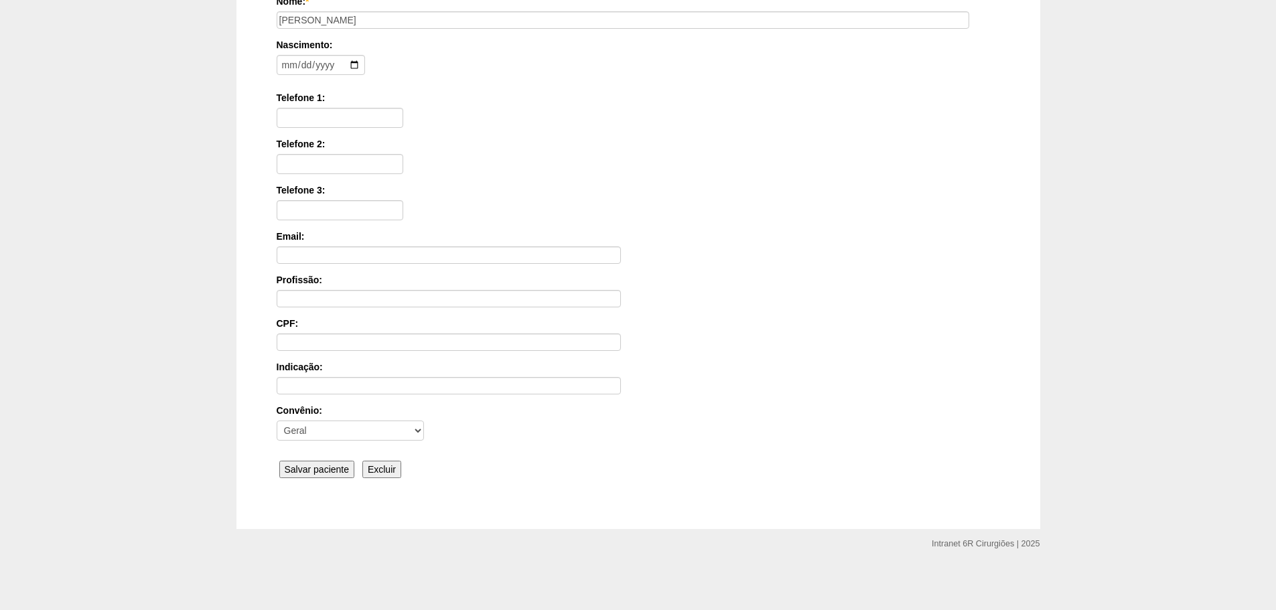
click at [312, 469] on input "Salvar paciente" at bounding box center [317, 469] width 76 height 17
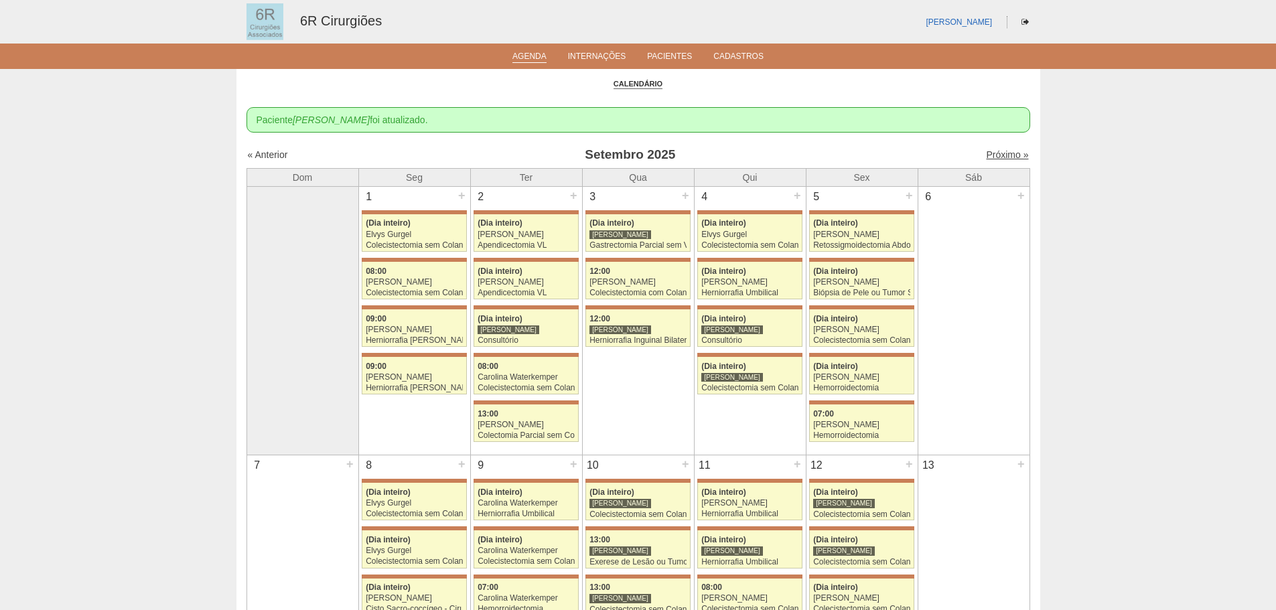
click at [1009, 156] on link "Próximo »" at bounding box center [1007, 154] width 42 height 11
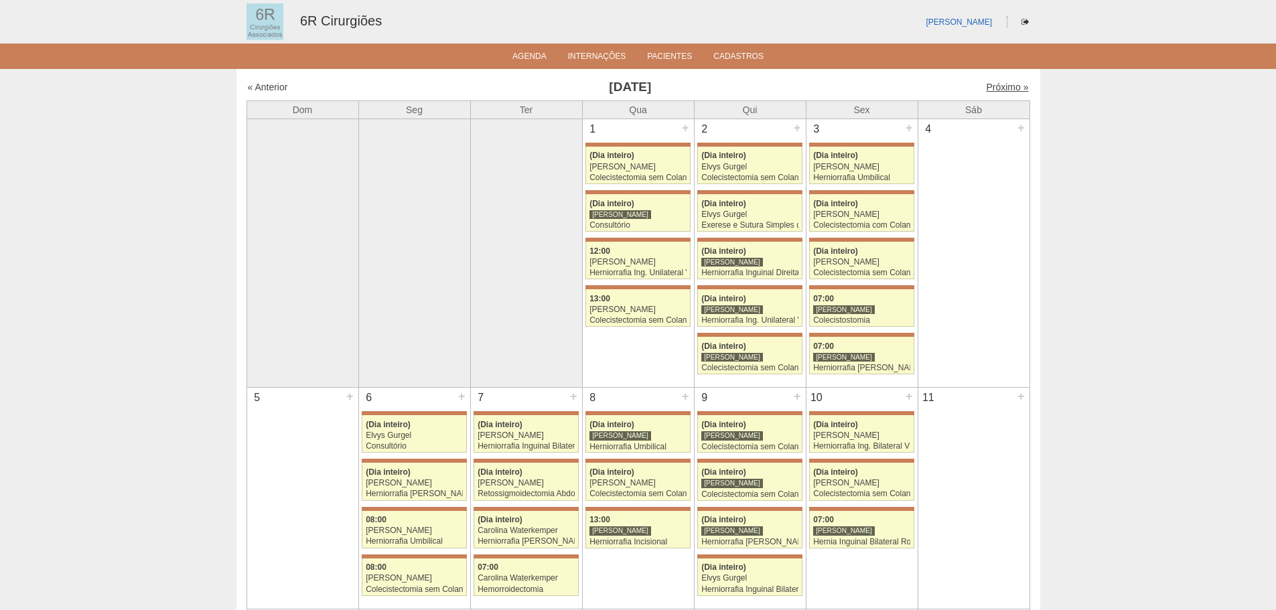
click at [1011, 86] on link "Próximo »" at bounding box center [1007, 87] width 42 height 11
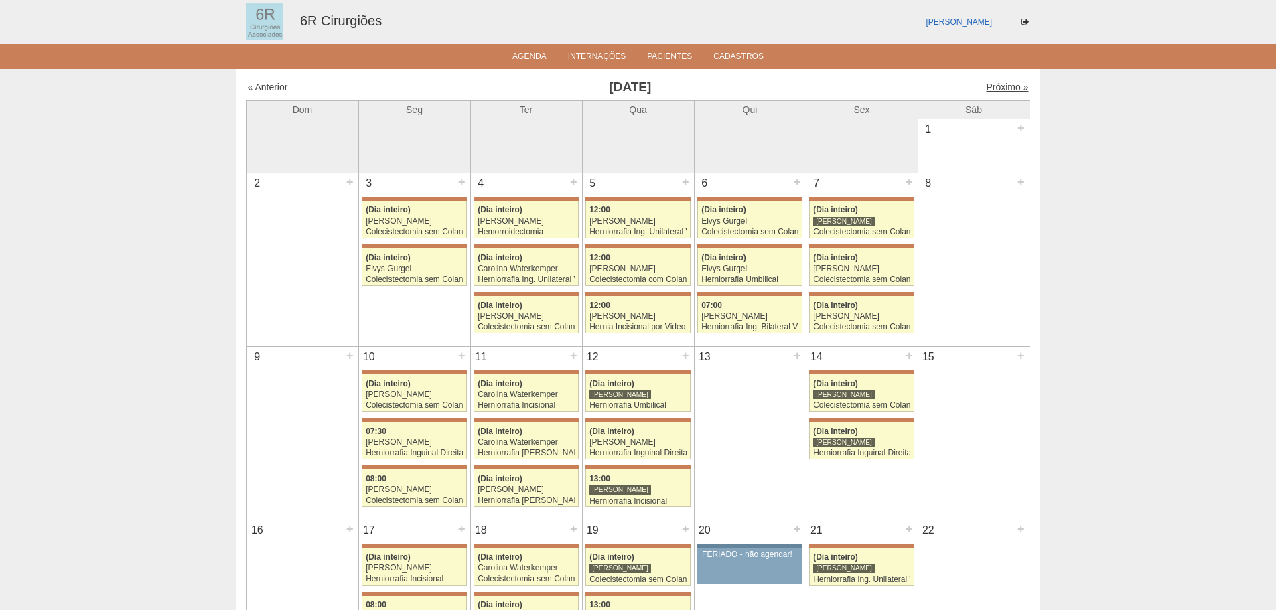
click at [1009, 86] on link "Próximo »" at bounding box center [1007, 87] width 42 height 11
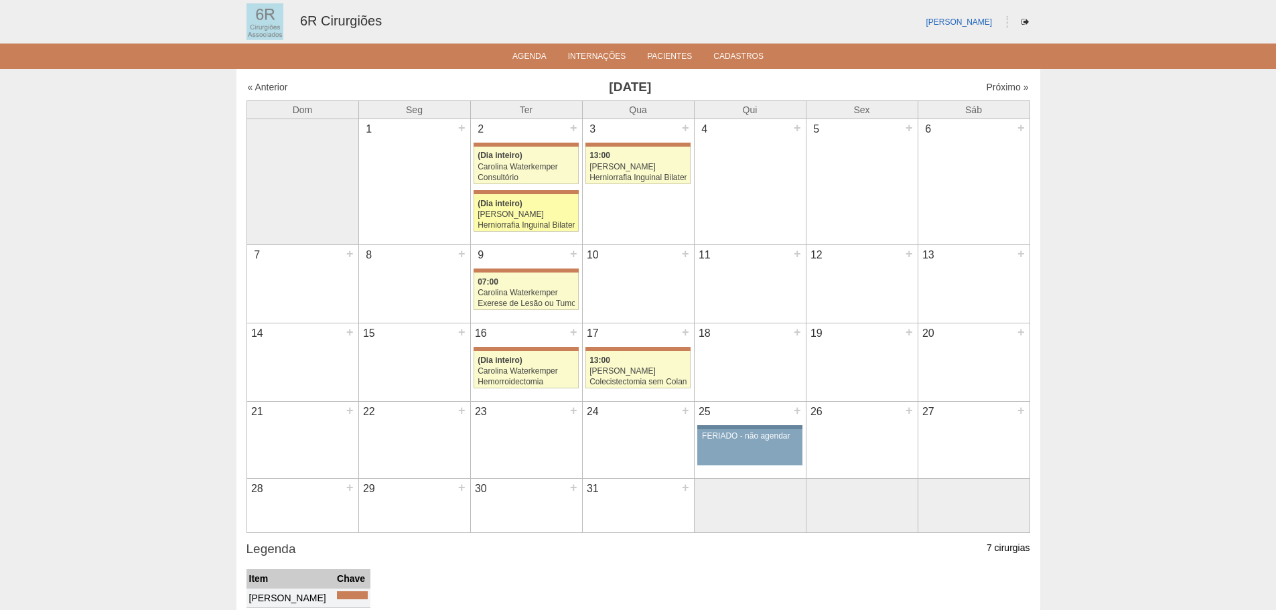
click at [546, 209] on link "71807 [PERSON_NAME] (Dia inteiro) [PERSON_NAME] Herniorrafia Inguinal Bilateral…" at bounding box center [525, 213] width 104 height 38
